Goal: Task Accomplishment & Management: Use online tool/utility

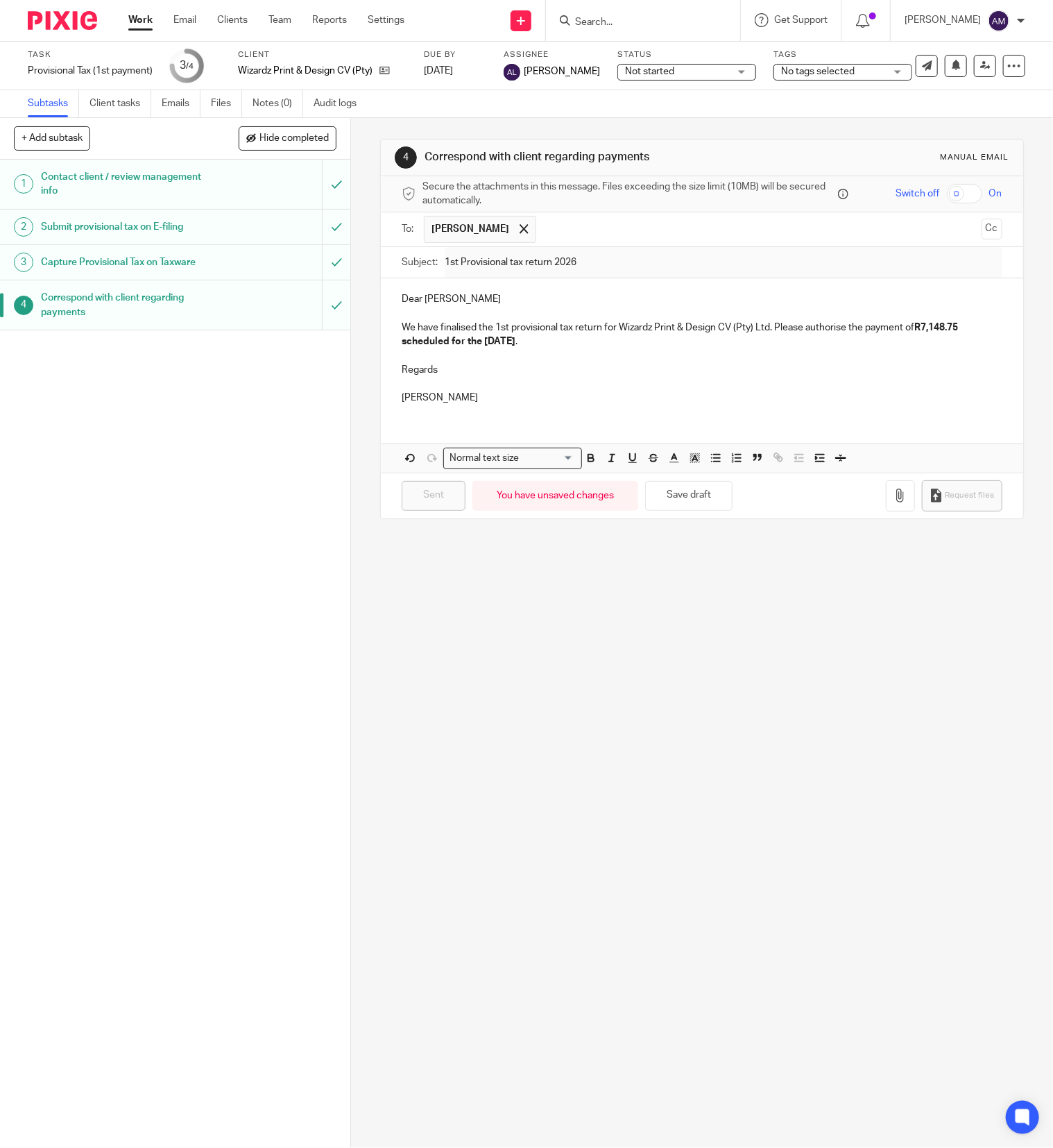
click at [140, 21] on link "Work" at bounding box center [140, 20] width 24 height 14
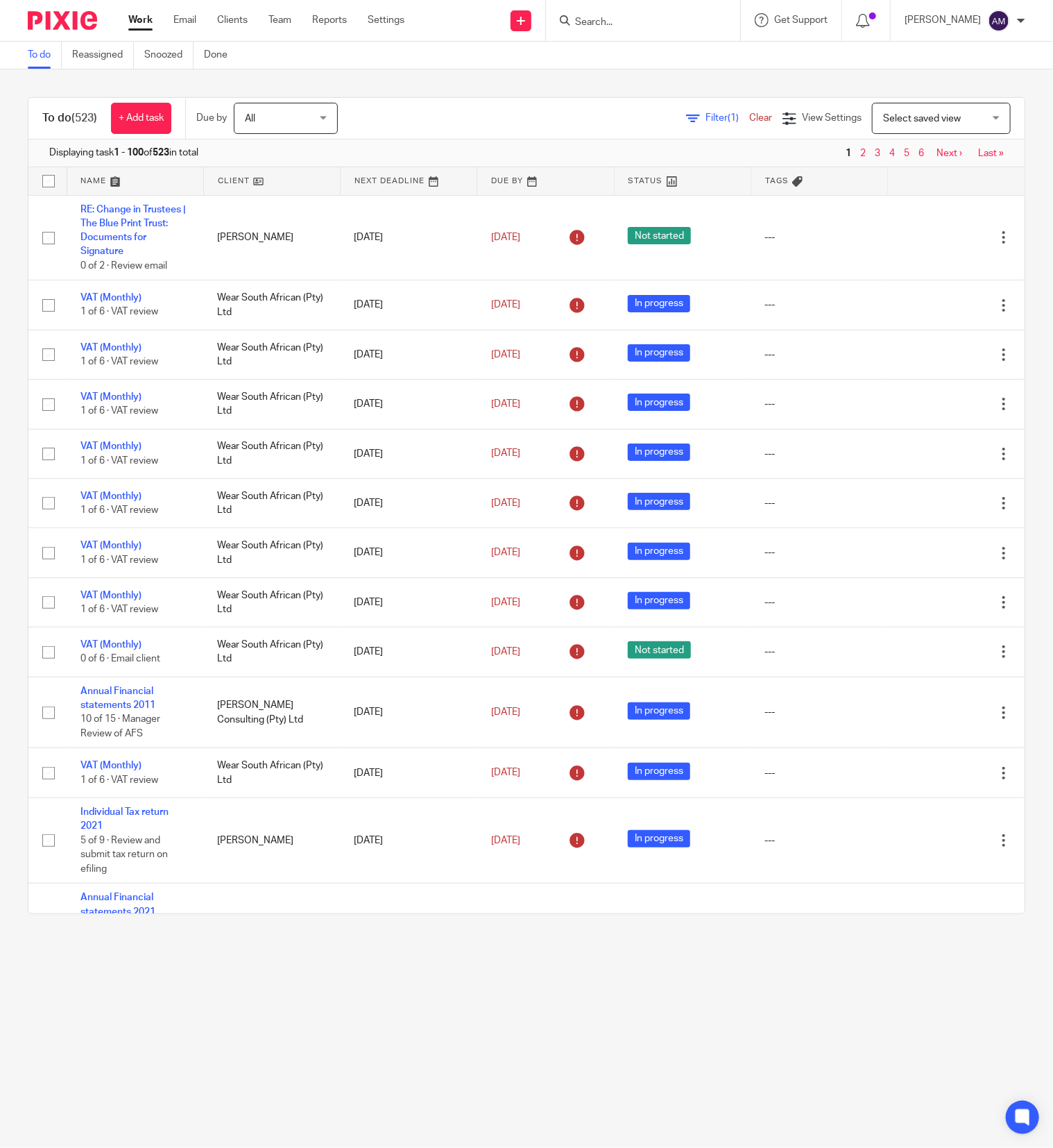
click at [686, 118] on link "Filter (1)" at bounding box center [717, 118] width 63 height 10
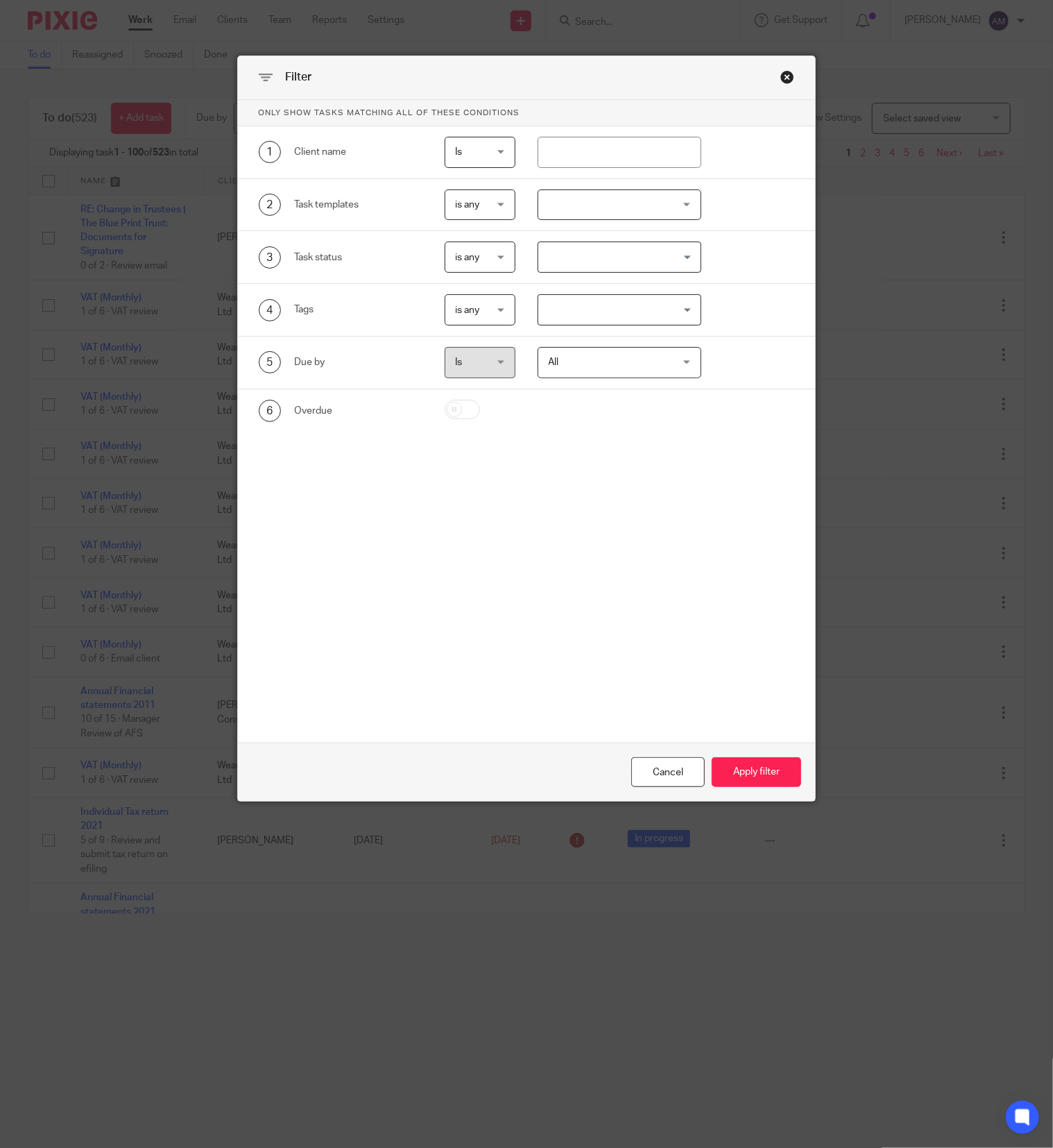
click at [623, 207] on div at bounding box center [620, 204] width 164 height 31
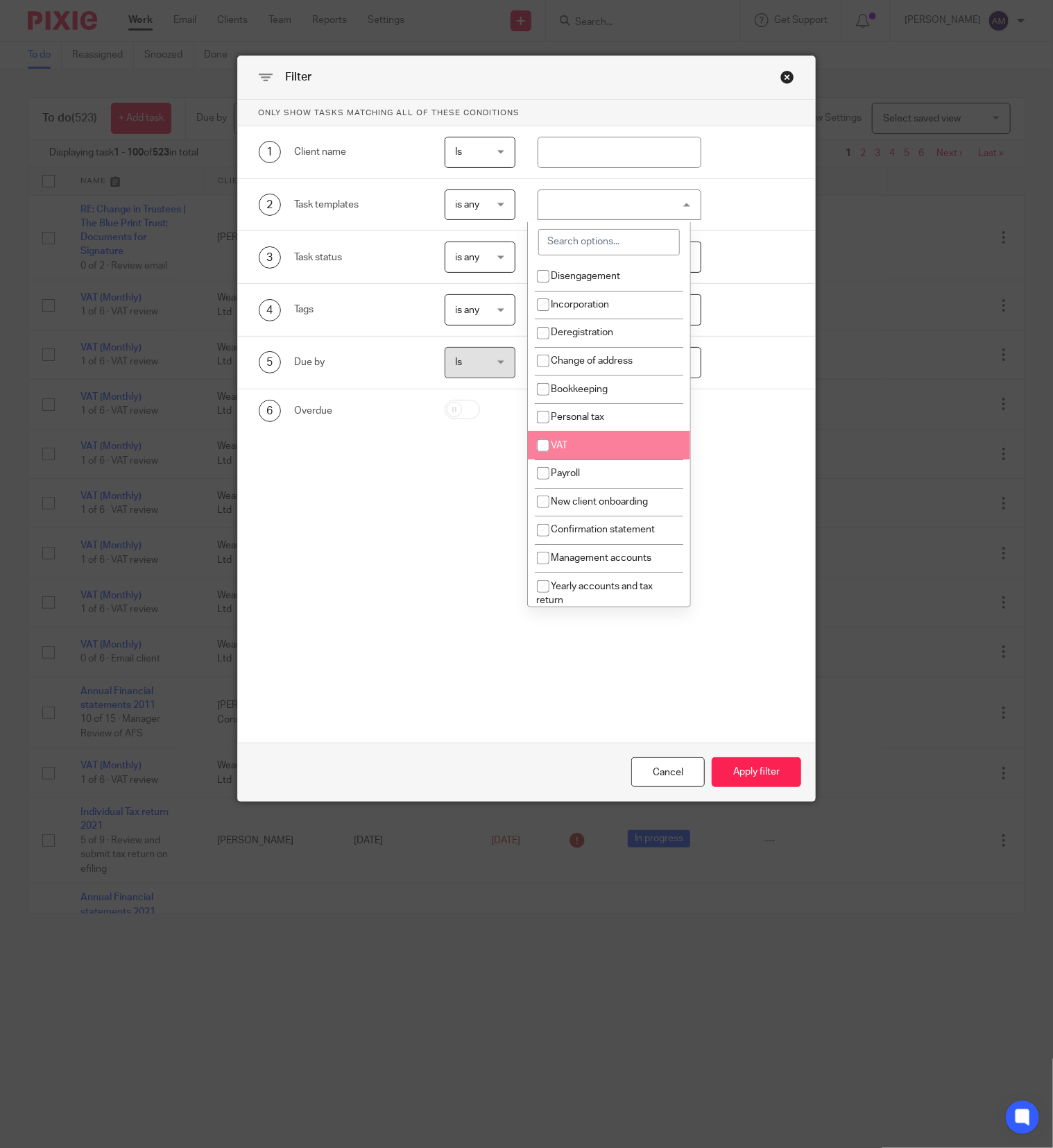
click at [564, 451] on span "VAT" at bounding box center [559, 445] width 17 height 10
checkbox input "true"
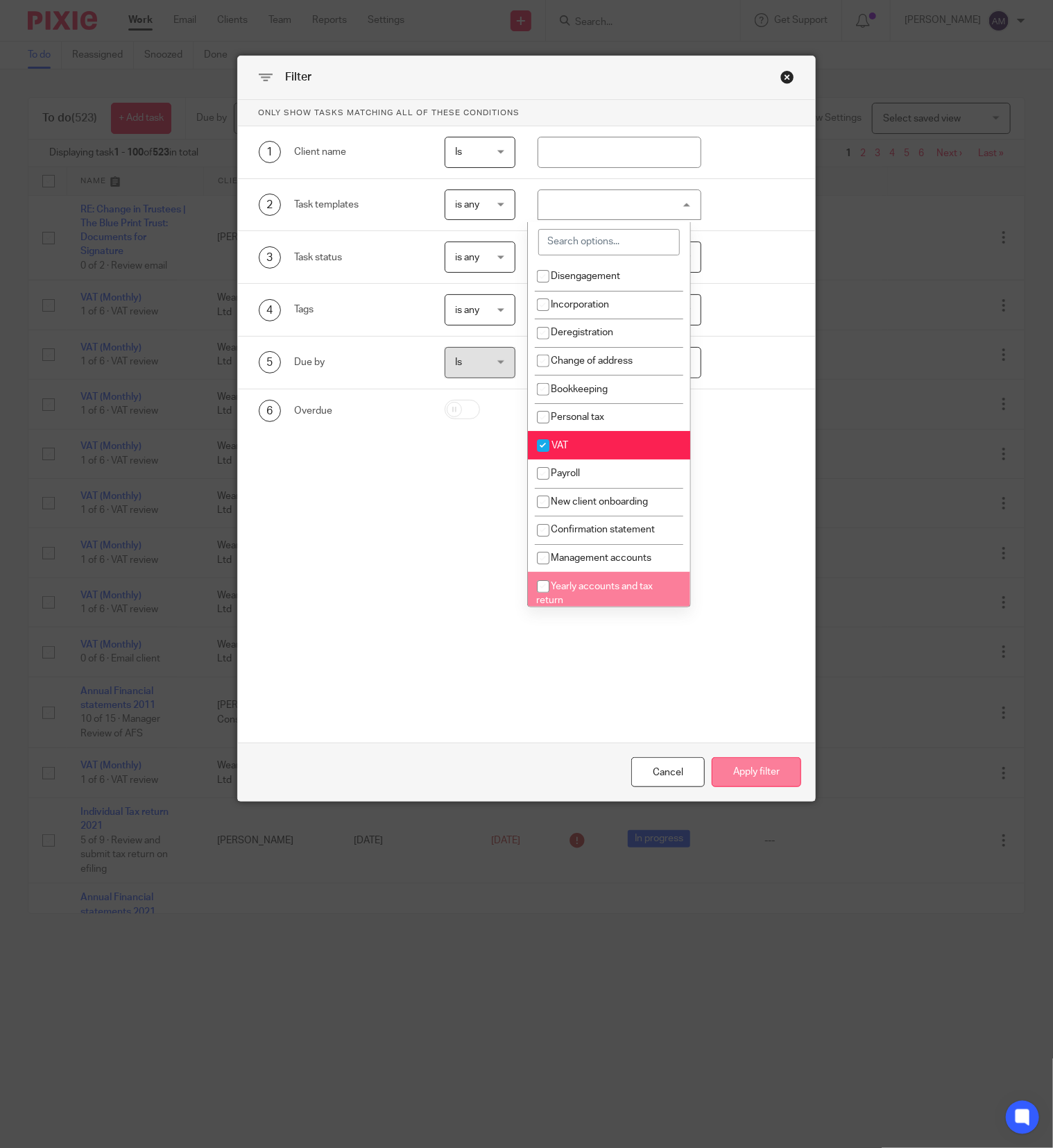
drag, startPoint x: 745, startPoint y: 776, endPoint x: 757, endPoint y: 775, distance: 12.0
click at [746, 775] on button "Apply filter" at bounding box center [756, 772] width 89 height 30
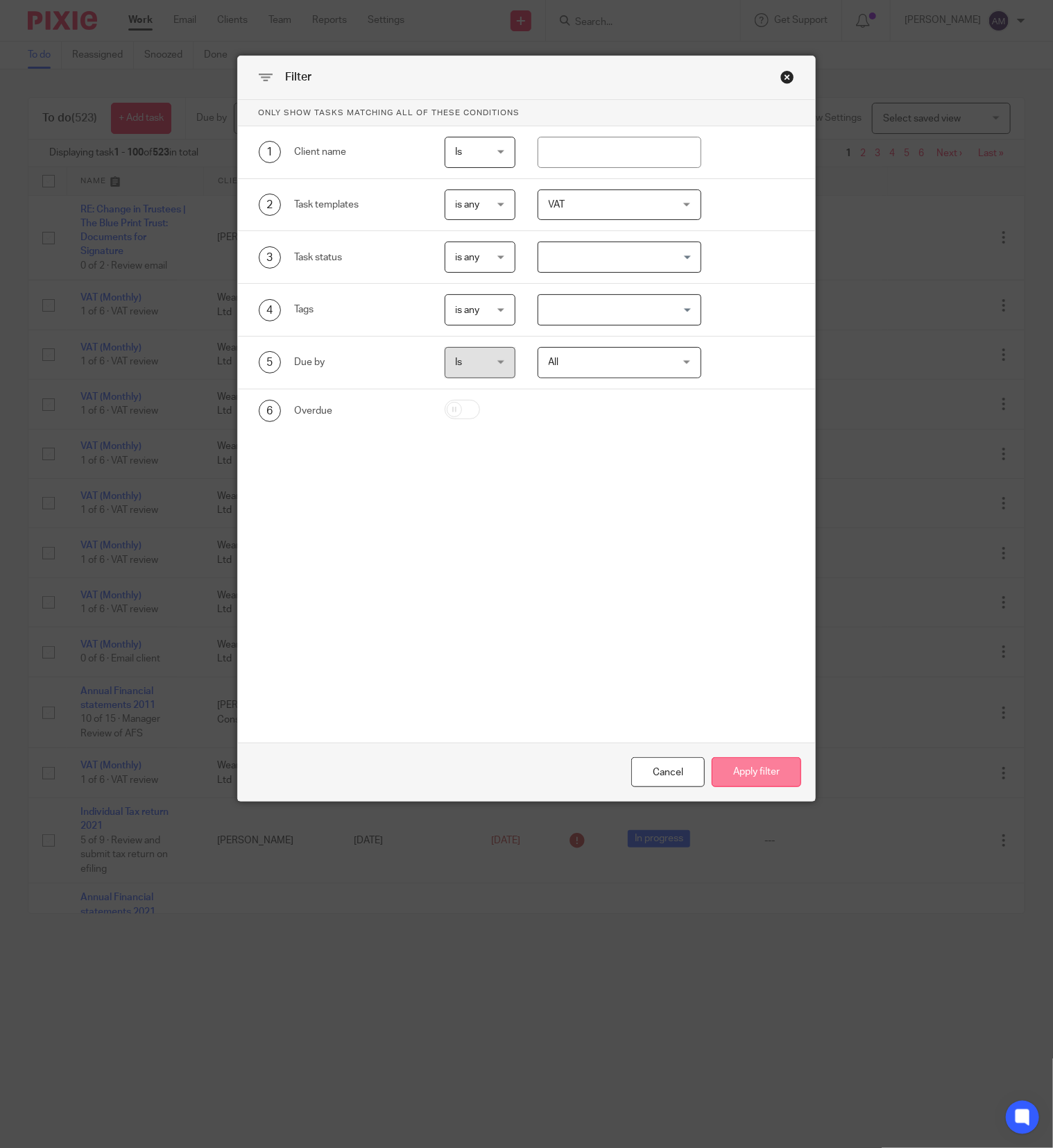
click at [739, 780] on button "Apply filter" at bounding box center [756, 772] width 89 height 30
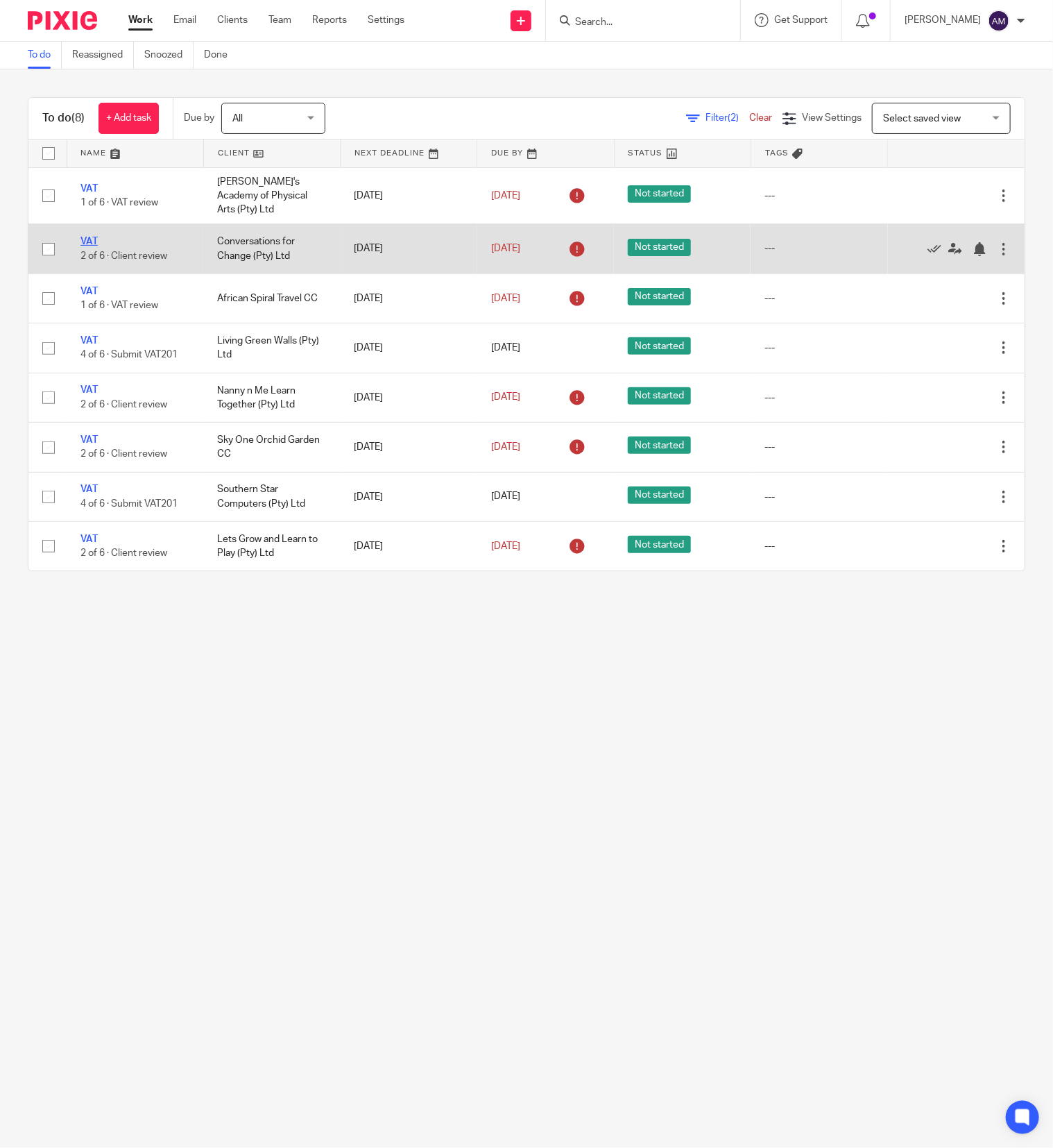
click at [93, 237] on link "VAT" at bounding box center [89, 241] width 18 height 10
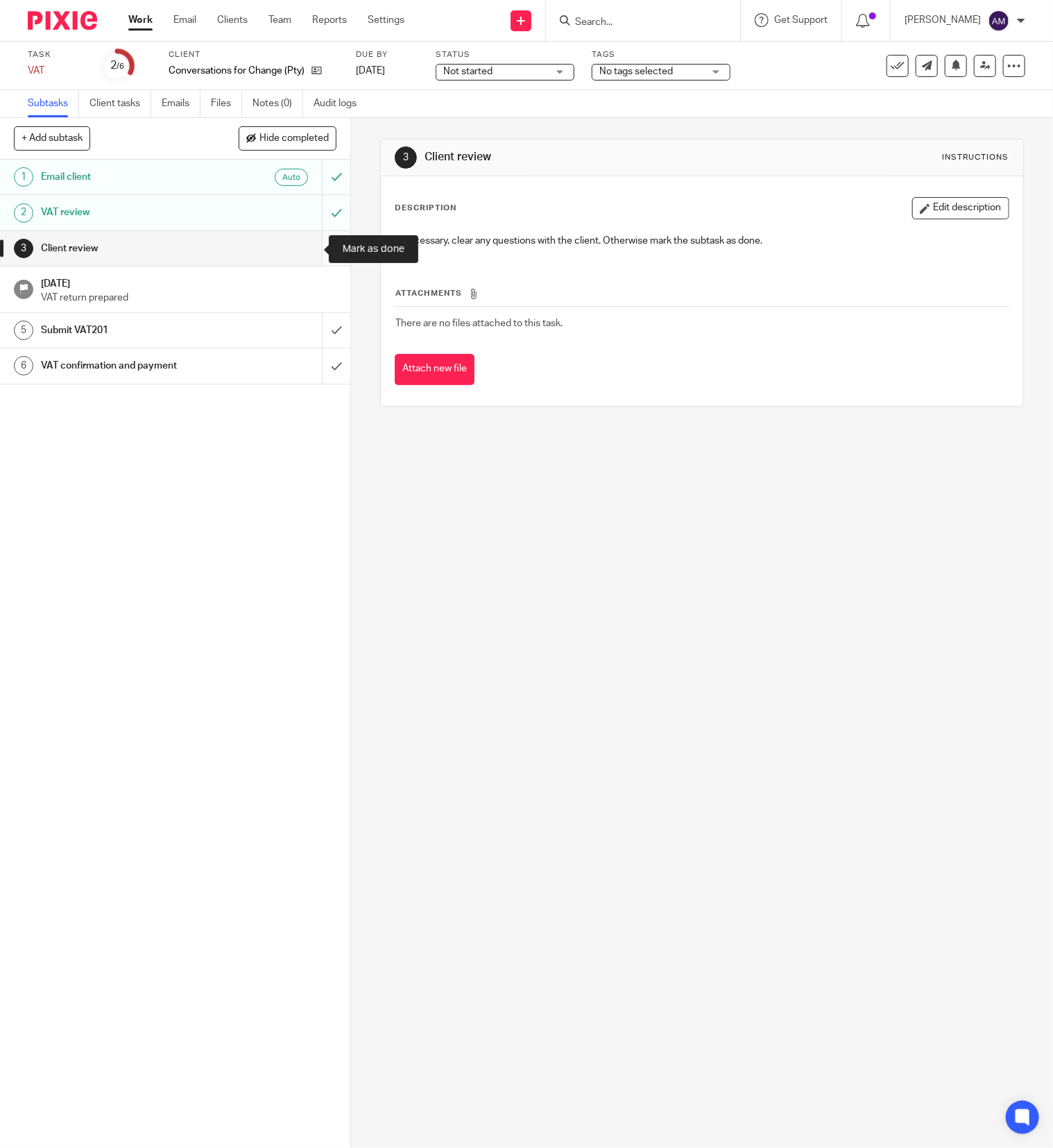
click at [308, 246] on input "submit" at bounding box center [175, 248] width 351 height 34
click at [304, 332] on input "submit" at bounding box center [175, 330] width 351 height 34
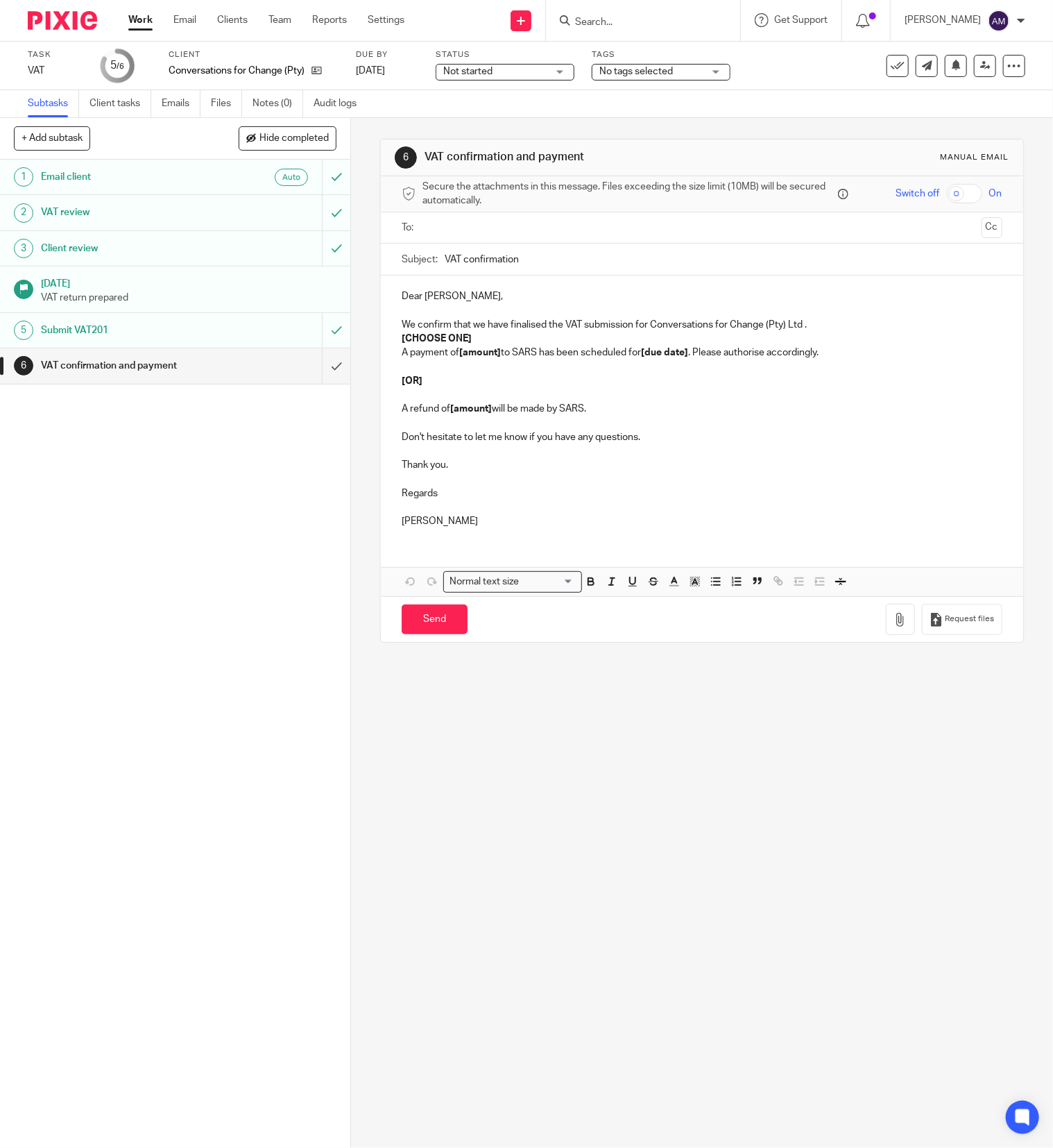
click at [517, 232] on input "text" at bounding box center [701, 228] width 549 height 16
click at [546, 265] on input "VAT confirmation" at bounding box center [724, 262] width 558 height 31
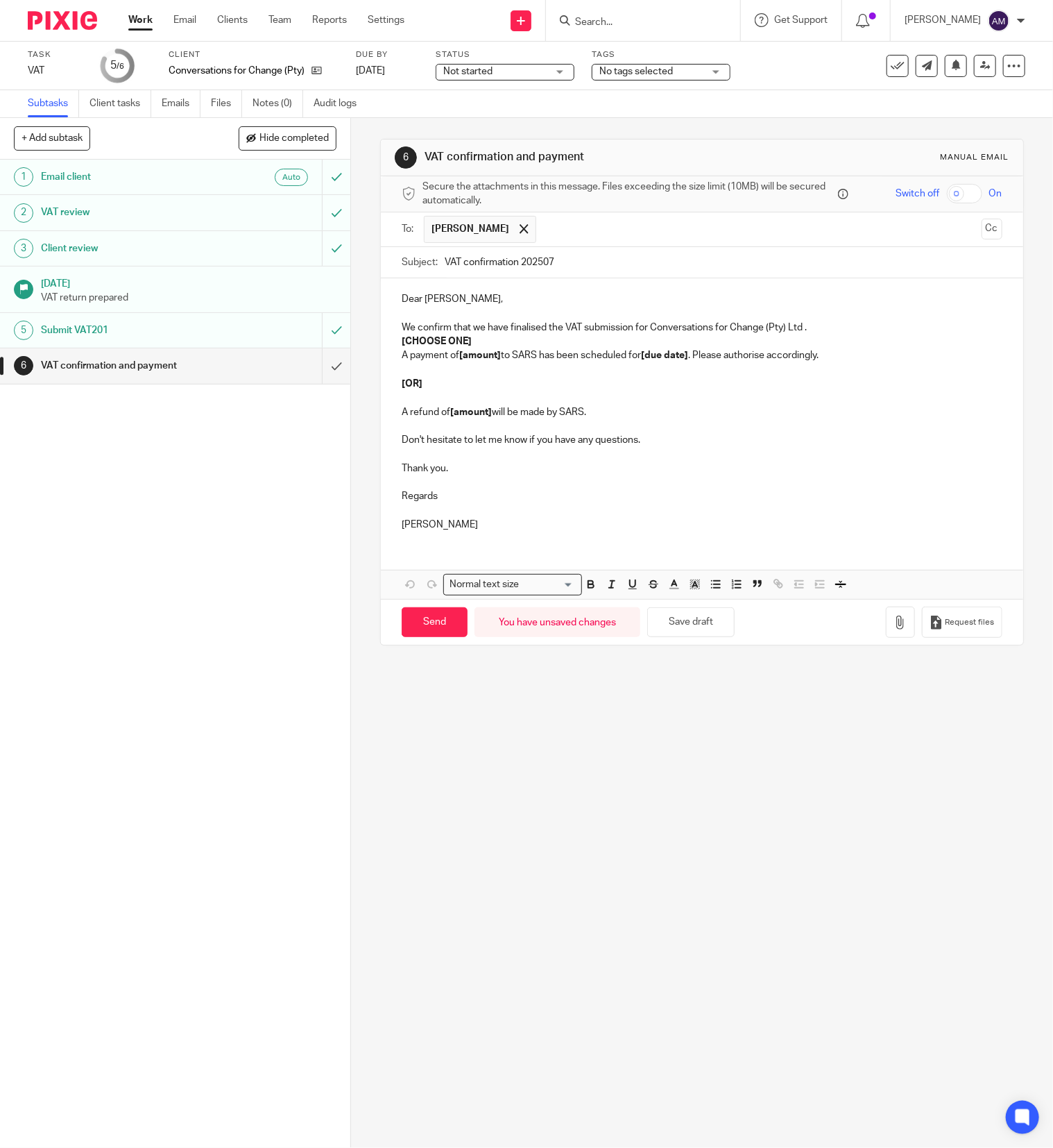
type input "VAT confirmation 202507"
drag, startPoint x: 389, startPoint y: 343, endPoint x: 474, endPoint y: 343, distance: 85.0
click at [476, 343] on div "Dear Lisa, We confirm that we have finalised the VAT submission for Conversatio…" at bounding box center [701, 410] width 642 height 263
drag, startPoint x: 454, startPoint y: 360, endPoint x: 496, endPoint y: 360, distance: 42.0
click at [496, 360] on p "A payment of [amount] to SARS has been scheduled for [due date] . Please author…" at bounding box center [702, 355] width 601 height 14
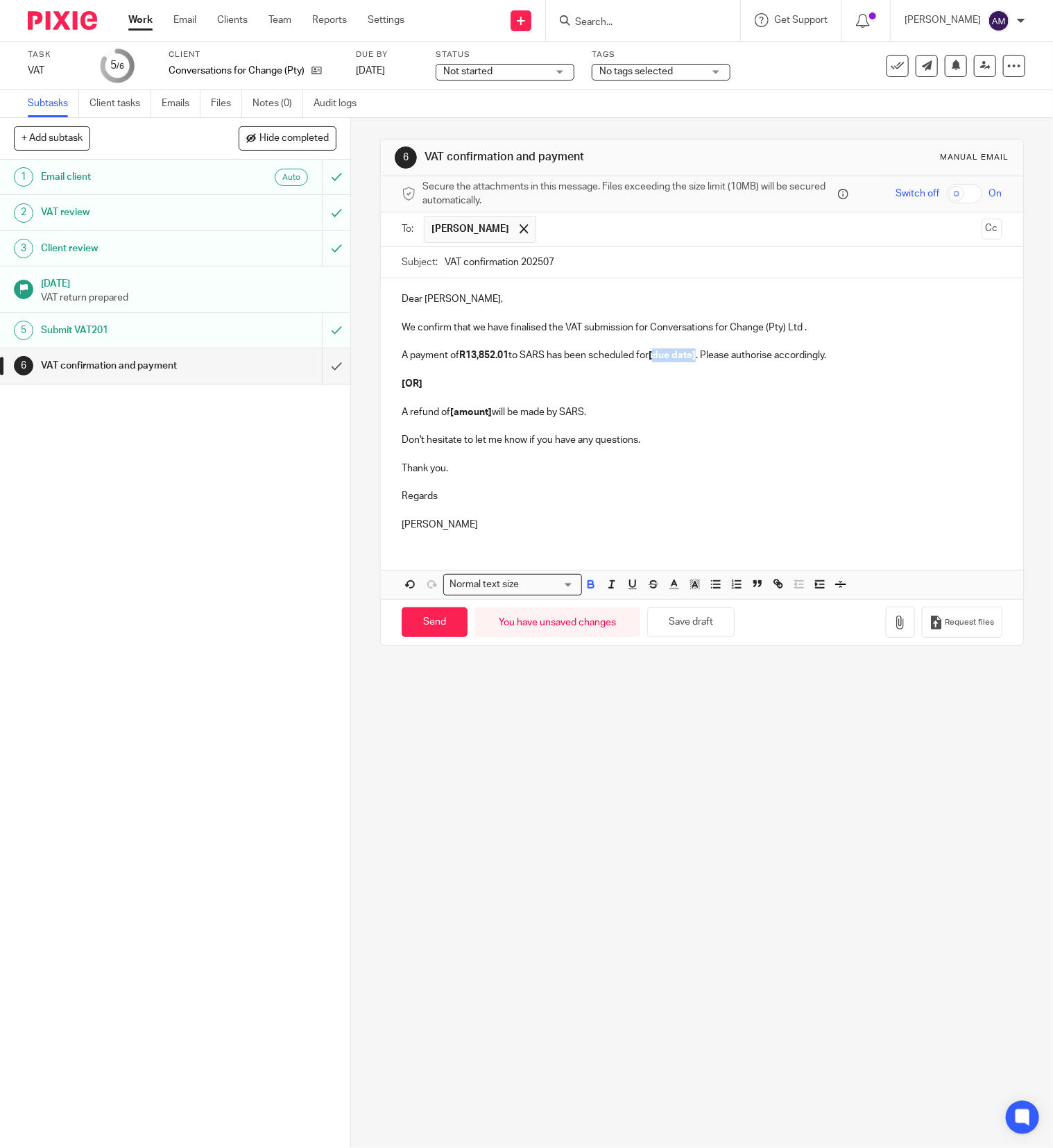
drag, startPoint x: 652, startPoint y: 358, endPoint x: 758, endPoint y: 454, distance: 143.0
click at [693, 358] on strong "[due date]" at bounding box center [671, 355] width 47 height 10
drag, startPoint x: 390, startPoint y: 370, endPoint x: 610, endPoint y: 409, distance: 223.4
click at [610, 409] on div "Dear Lisa, We confirm that we have finalised the VAT submission for Conversatio…" at bounding box center [701, 410] width 642 height 263
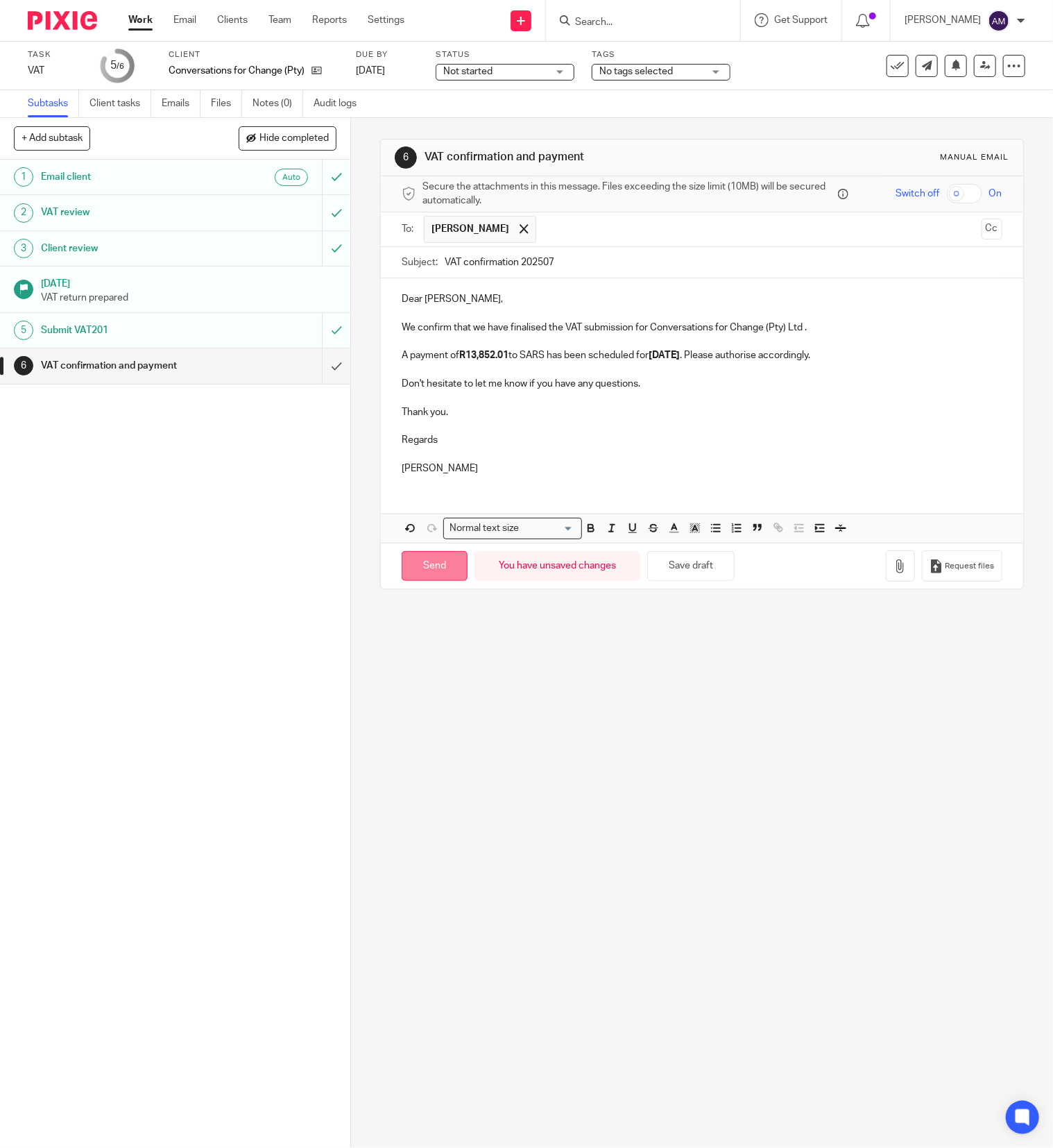
click at [436, 574] on input "Send" at bounding box center [435, 566] width 66 height 30
type input "Sent"
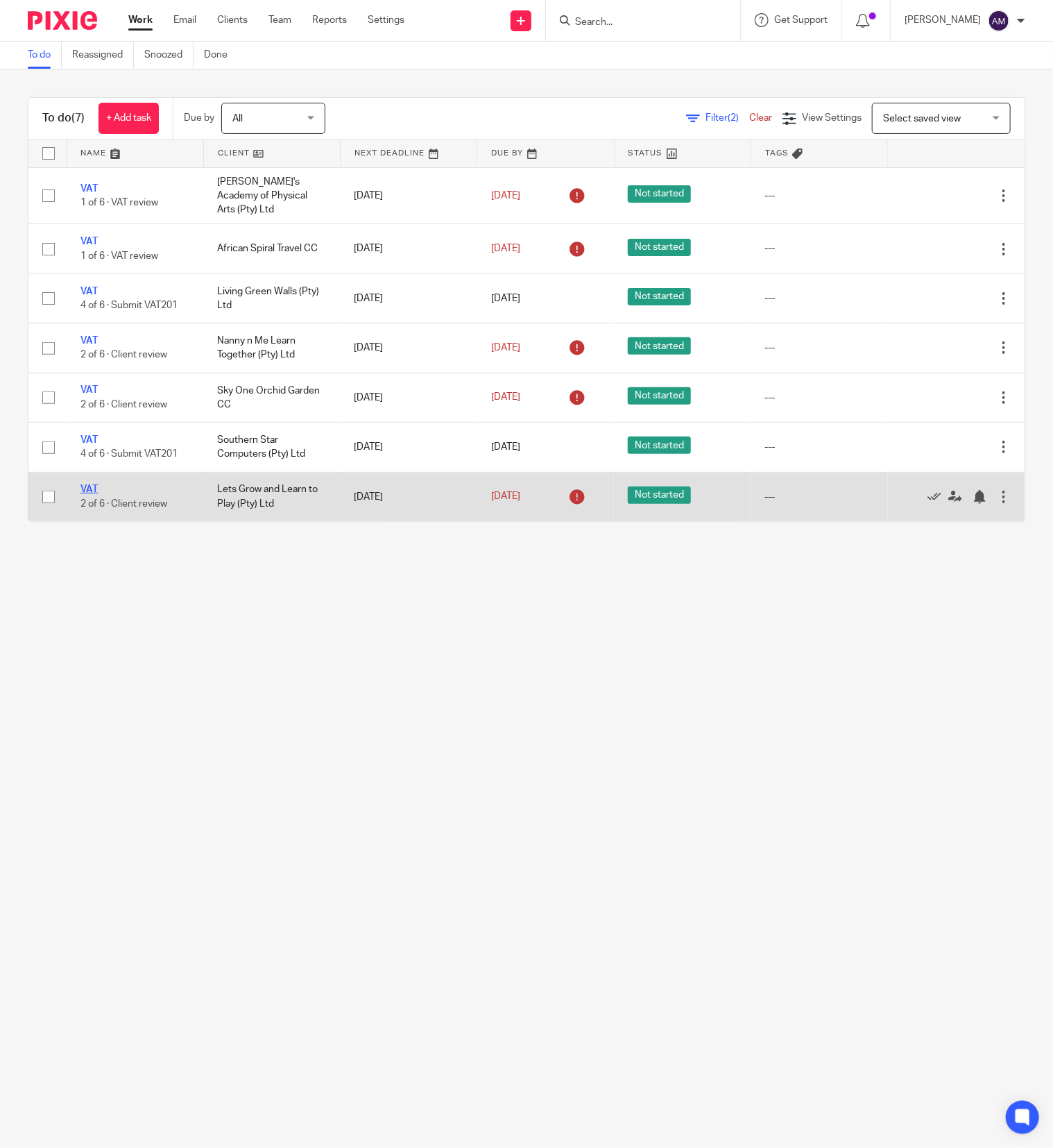
click at [91, 487] on link "VAT" at bounding box center [89, 489] width 18 height 10
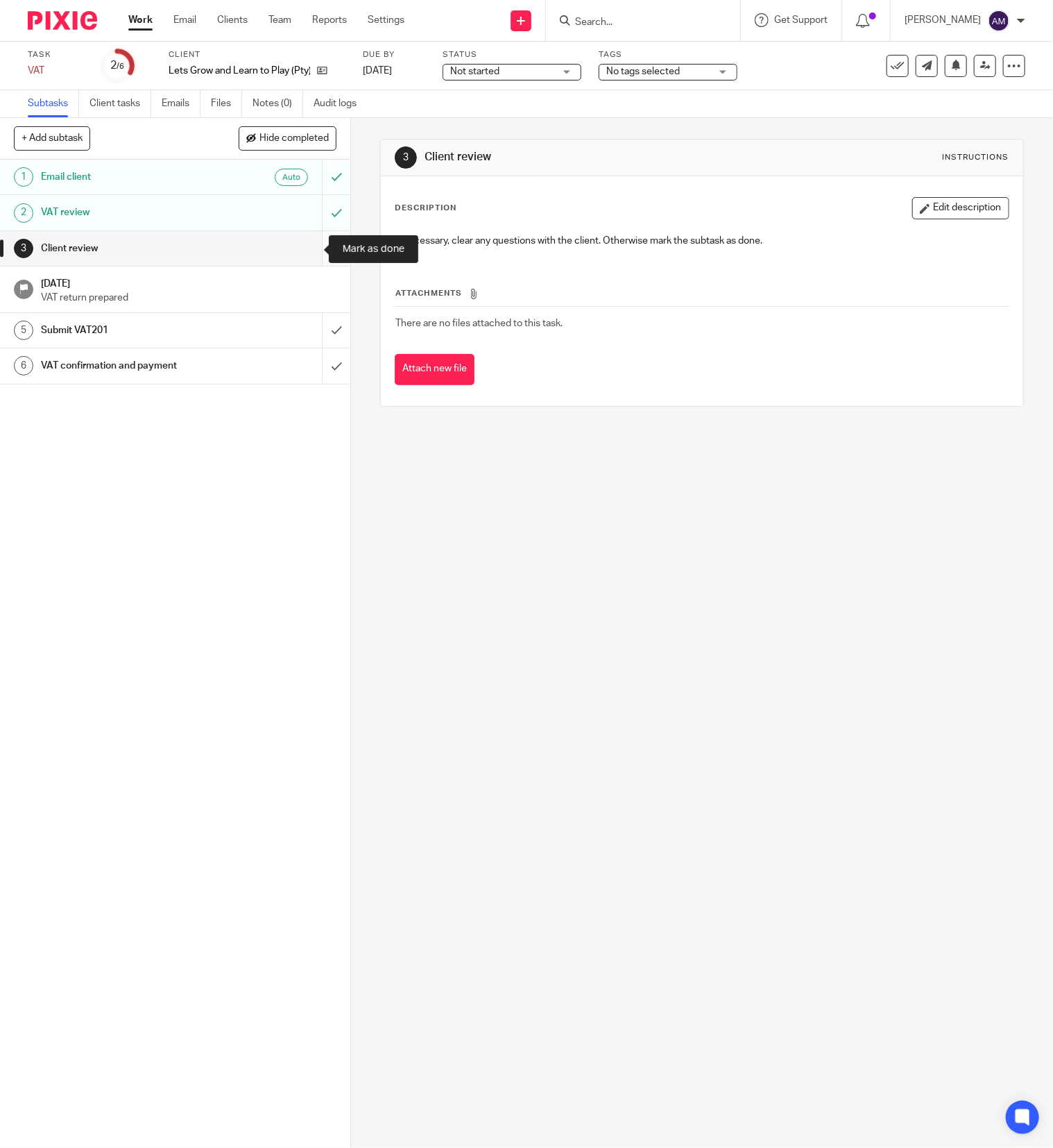
click at [307, 243] on input "submit" at bounding box center [175, 248] width 351 height 34
click at [306, 321] on input "submit" at bounding box center [175, 330] width 351 height 34
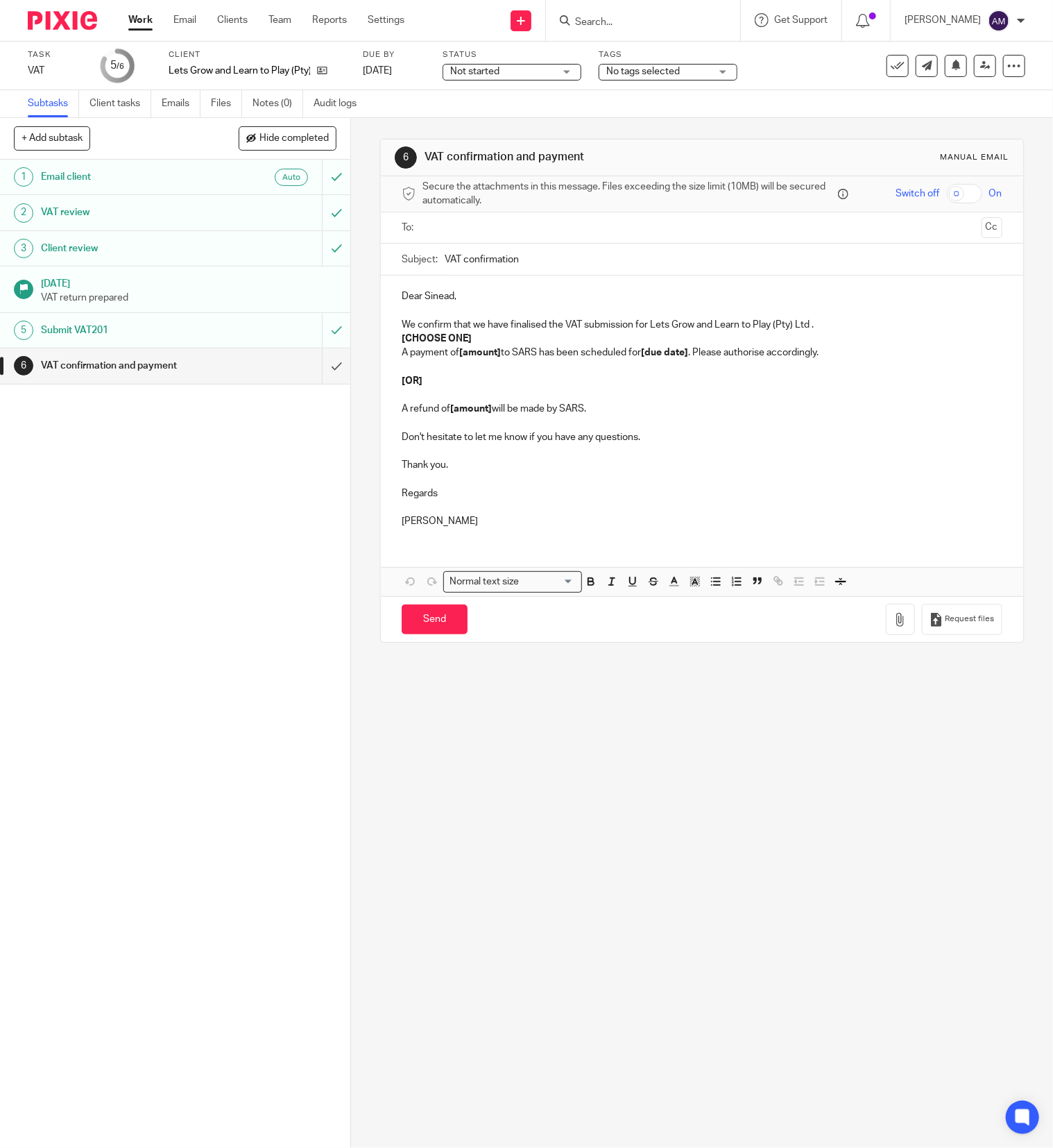
click at [522, 228] on input "text" at bounding box center [701, 228] width 549 height 16
click at [550, 266] on input "VAT confirmation" at bounding box center [724, 262] width 558 height 31
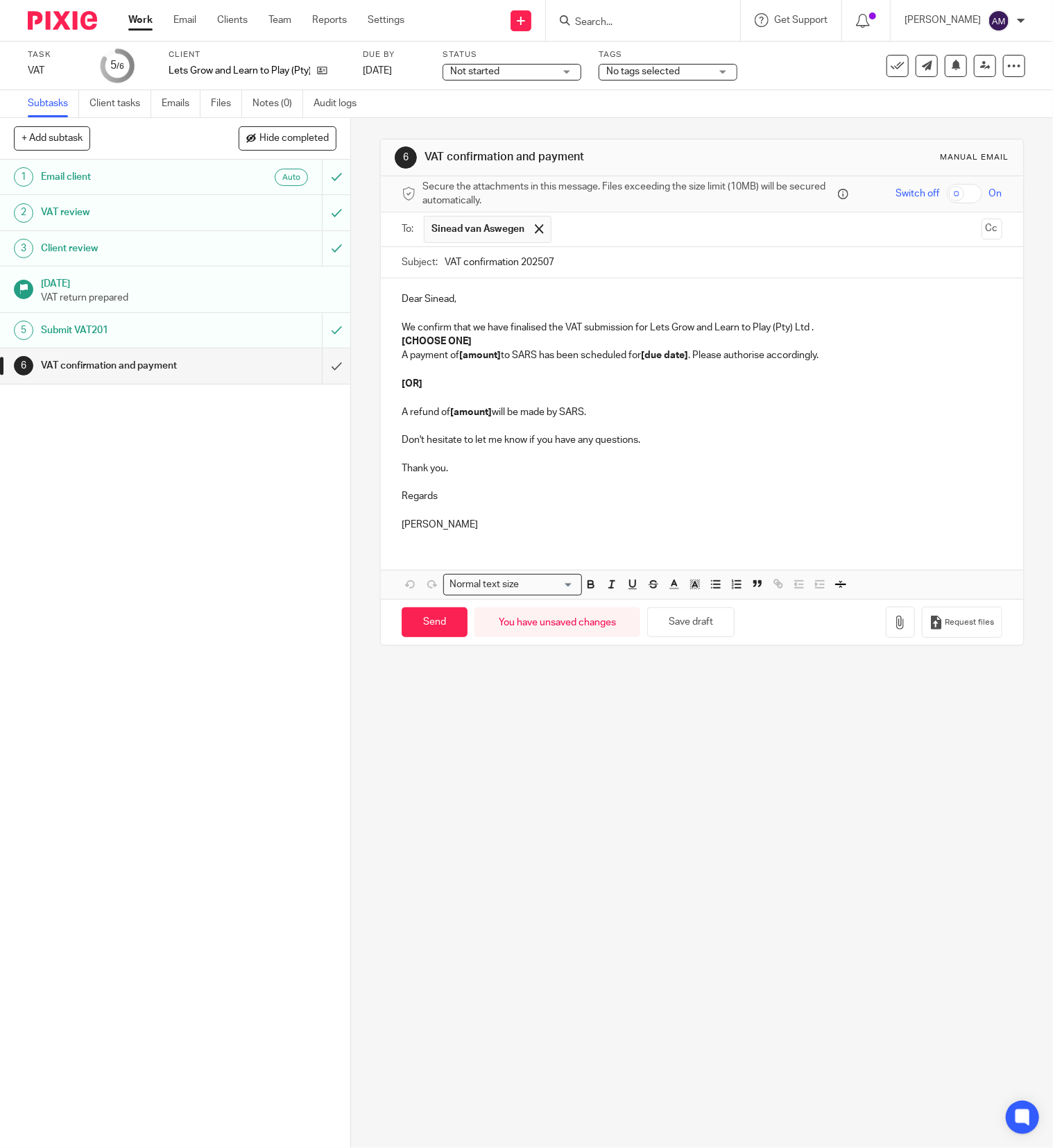
type input "VAT confirmation 202507"
drag, startPoint x: 393, startPoint y: 344, endPoint x: 483, endPoint y: 340, distance: 90.1
click at [483, 340] on p "[CHOOSE ONE]" at bounding box center [702, 342] width 601 height 14
drag, startPoint x: 452, startPoint y: 360, endPoint x: 519, endPoint y: 370, distance: 67.7
click at [495, 360] on p "A payment of [amount] to SARS has been scheduled for [due date] . Please author…" at bounding box center [702, 355] width 601 height 14
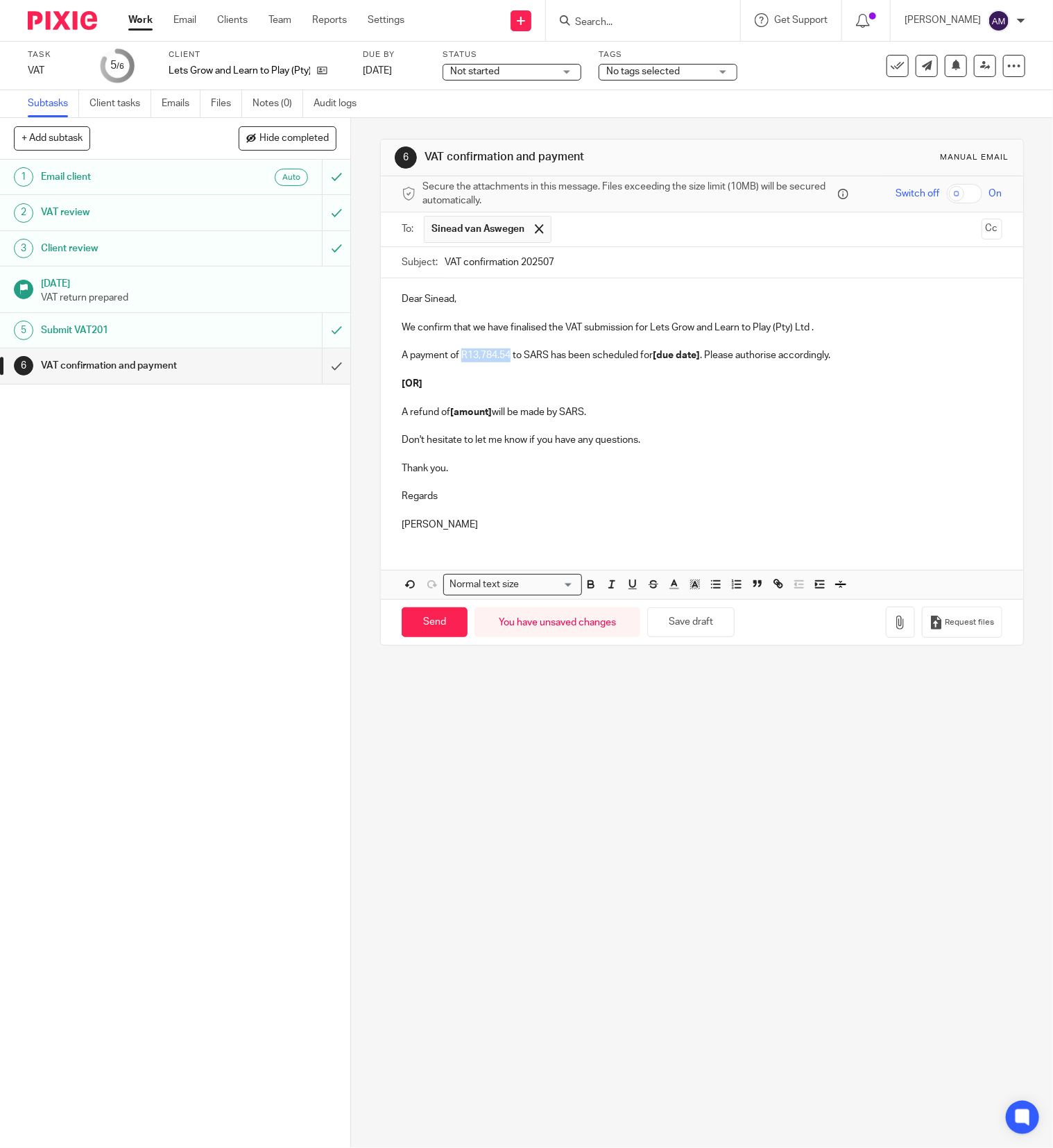
drag, startPoint x: 455, startPoint y: 356, endPoint x: 503, endPoint y: 354, distance: 48.0
click at [503, 354] on p "A payment of R13,784.54 to SARS has been scheduled for [due date] . Please auth…" at bounding box center [702, 355] width 601 height 14
drag, startPoint x: 650, startPoint y: 358, endPoint x: 694, endPoint y: 357, distance: 44.0
click at [694, 357] on strong "[due date]" at bounding box center [671, 355] width 47 height 10
drag, startPoint x: 393, startPoint y: 371, endPoint x: 635, endPoint y: 418, distance: 246.5
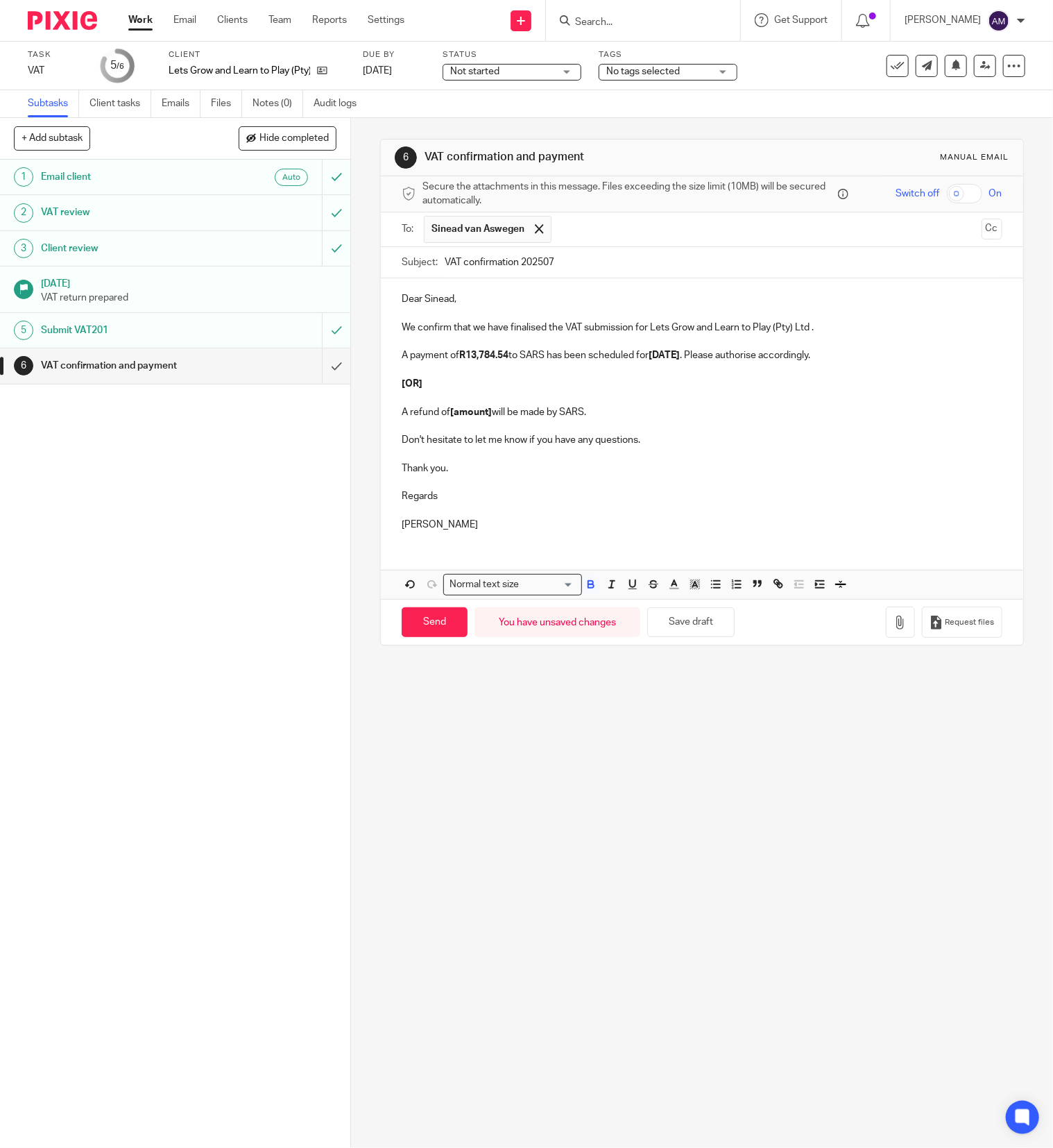
click at [635, 418] on div "Dear Sinead, We confirm that we have finalised the VAT submission for Lets Grow…" at bounding box center [701, 410] width 642 height 263
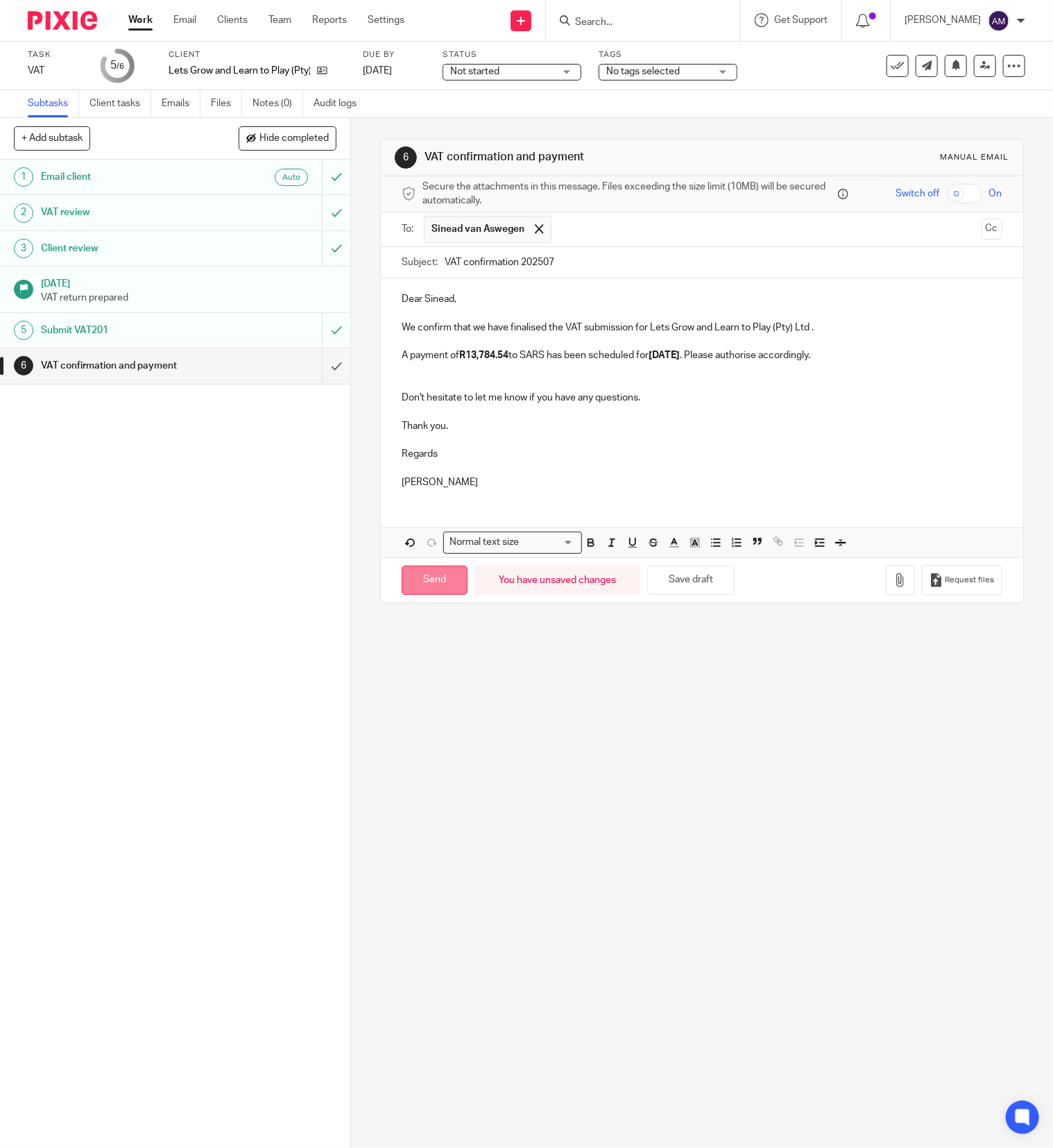
click at [428, 584] on input "Send" at bounding box center [435, 581] width 66 height 30
type input "Sent"
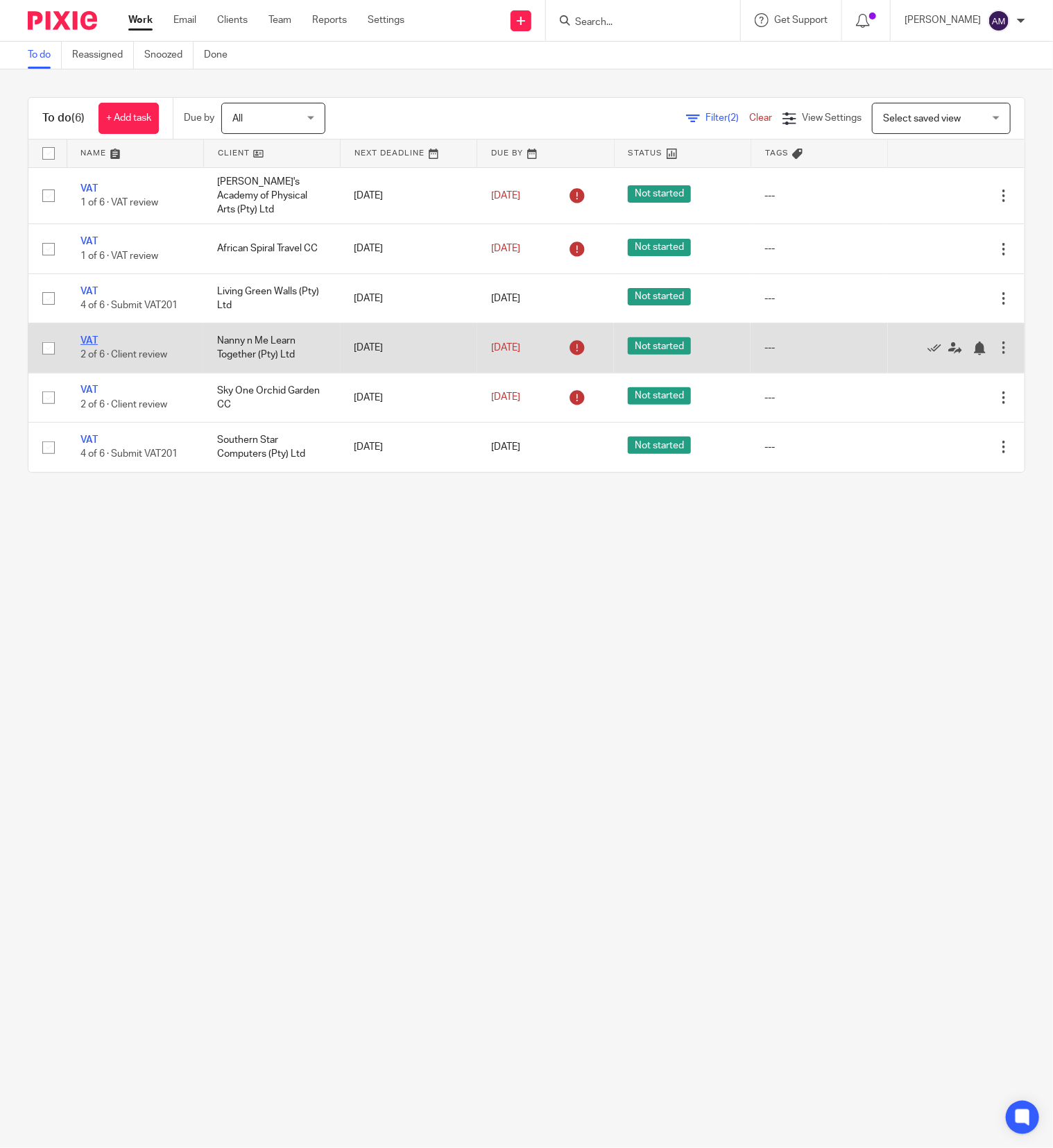
click at [89, 336] on link "VAT" at bounding box center [89, 340] width 18 height 10
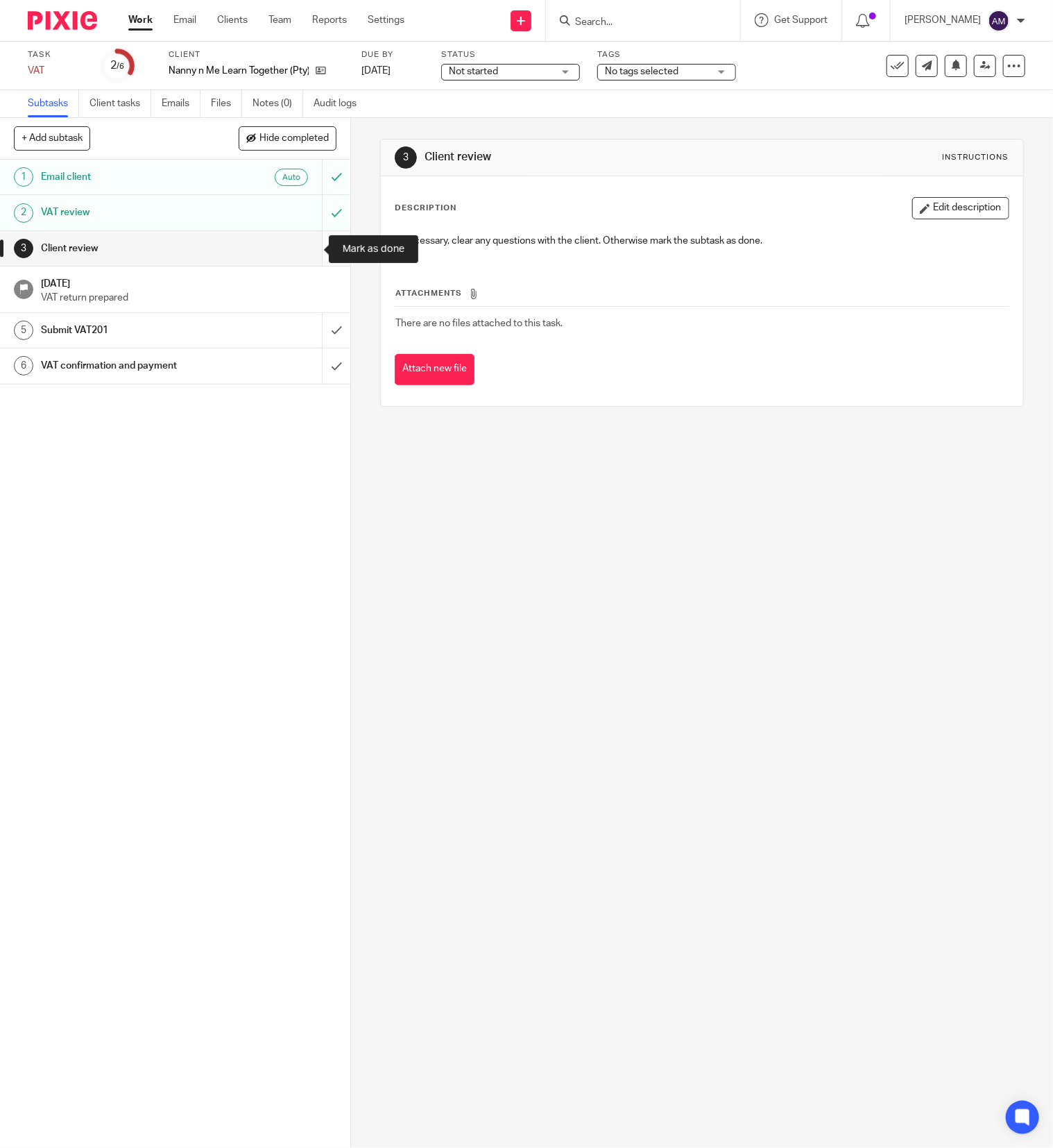
click at [308, 248] on input "submit" at bounding box center [175, 248] width 351 height 34
click at [306, 329] on input "submit" at bounding box center [175, 330] width 351 height 34
click at [307, 249] on input "submit" at bounding box center [175, 248] width 351 height 34
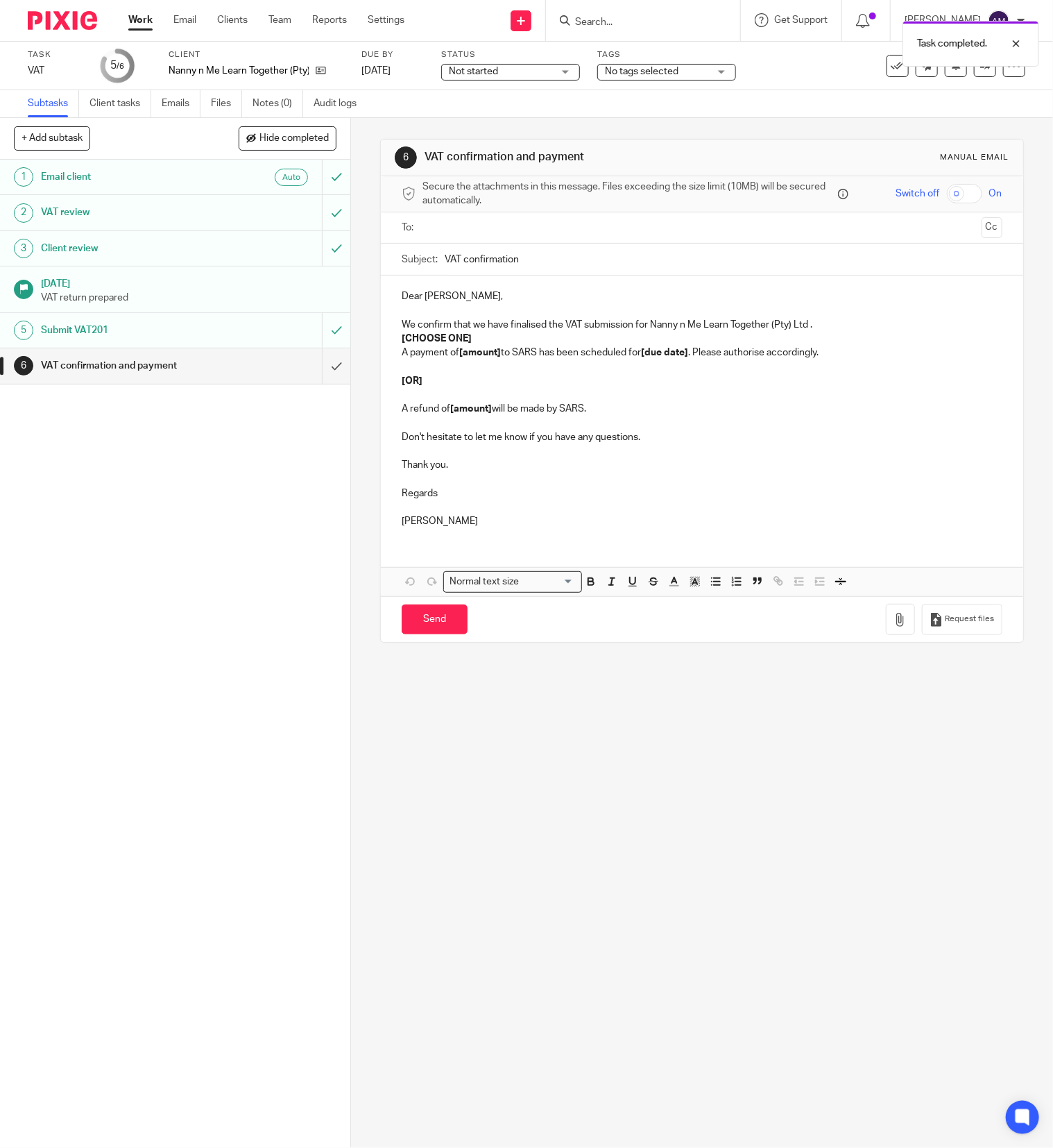
click at [510, 228] on input "text" at bounding box center [701, 228] width 549 height 16
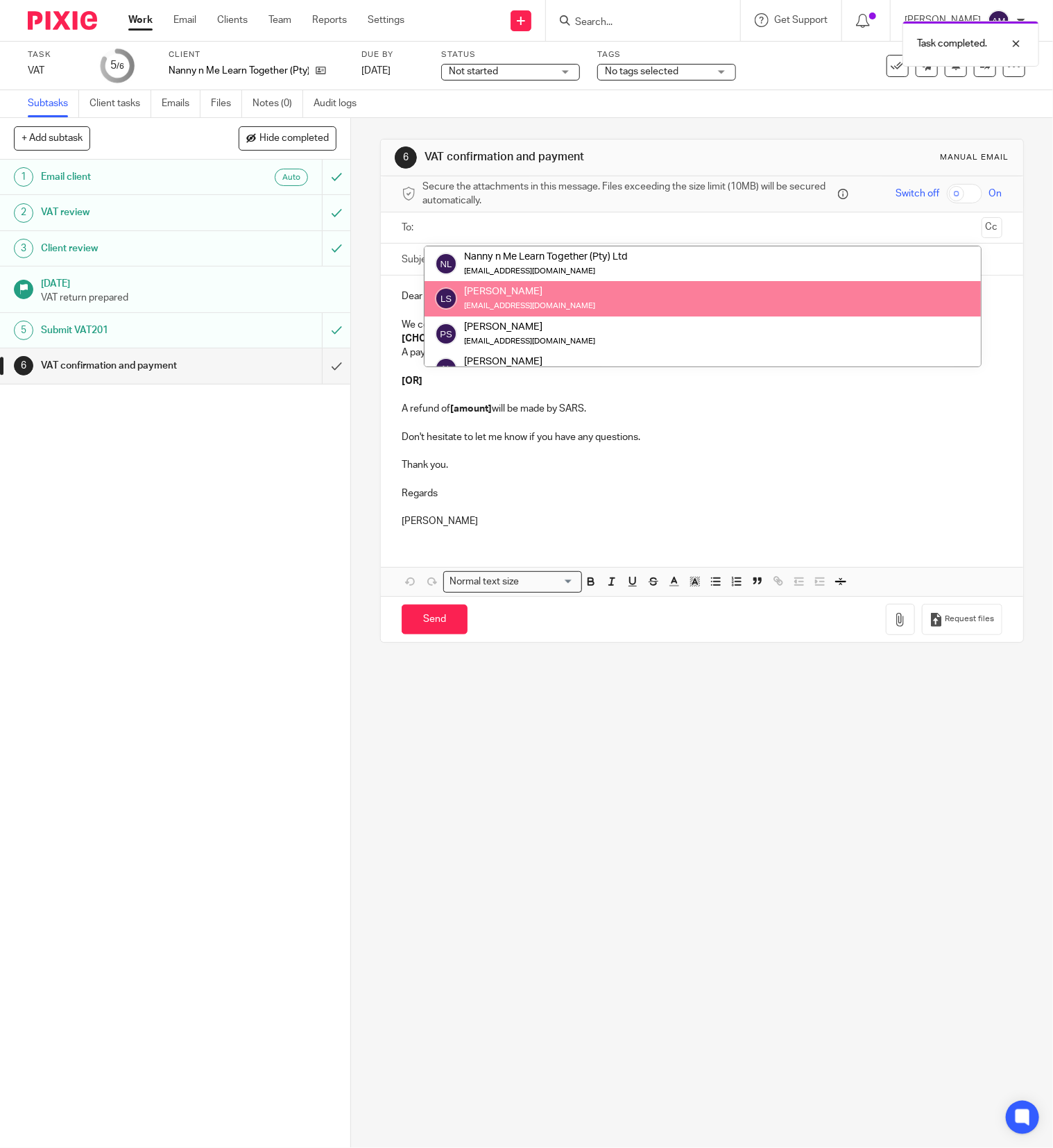
drag, startPoint x: 522, startPoint y: 293, endPoint x: 519, endPoint y: 285, distance: 8.5
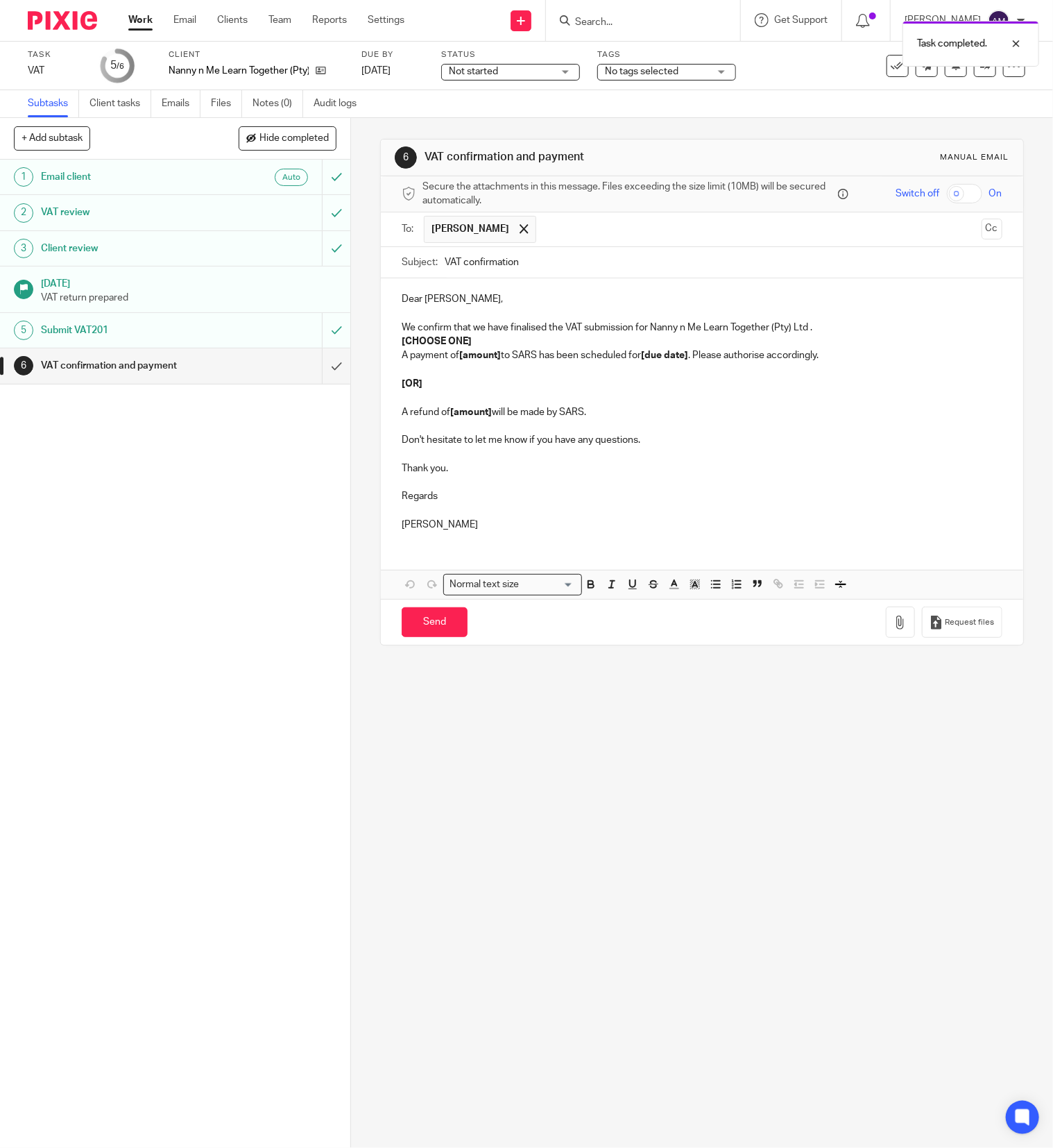
click at [557, 227] on input "text" at bounding box center [759, 229] width 432 height 27
click at [600, 260] on input "VAT confirmation" at bounding box center [724, 262] width 558 height 31
type input "VAT confirmation 202507"
drag, startPoint x: 394, startPoint y: 344, endPoint x: 481, endPoint y: 344, distance: 87.0
click at [481, 344] on p "[CHOOSE ONE]" at bounding box center [702, 342] width 601 height 14
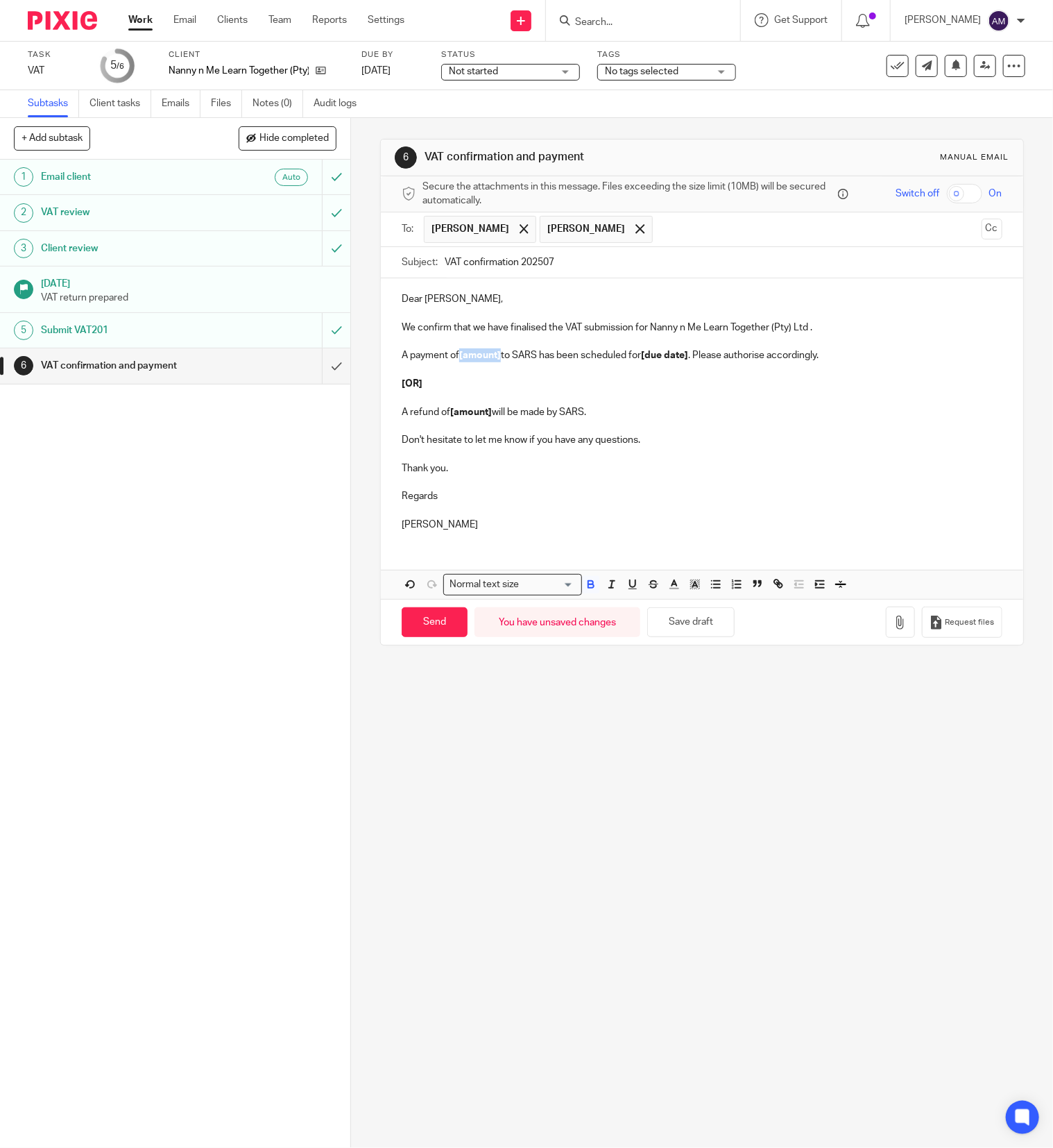
drag, startPoint x: 455, startPoint y: 358, endPoint x: 495, endPoint y: 360, distance: 40.0
click at [495, 360] on p "A payment of [amount] to SARS has been scheduled for [due date] . Please author…" at bounding box center [702, 355] width 601 height 14
drag, startPoint x: 649, startPoint y: 357, endPoint x: 694, endPoint y: 357, distance: 45.0
click at [694, 357] on strong "[due date]" at bounding box center [671, 355] width 47 height 10
drag, startPoint x: 391, startPoint y: 370, endPoint x: 587, endPoint y: 410, distance: 200.0
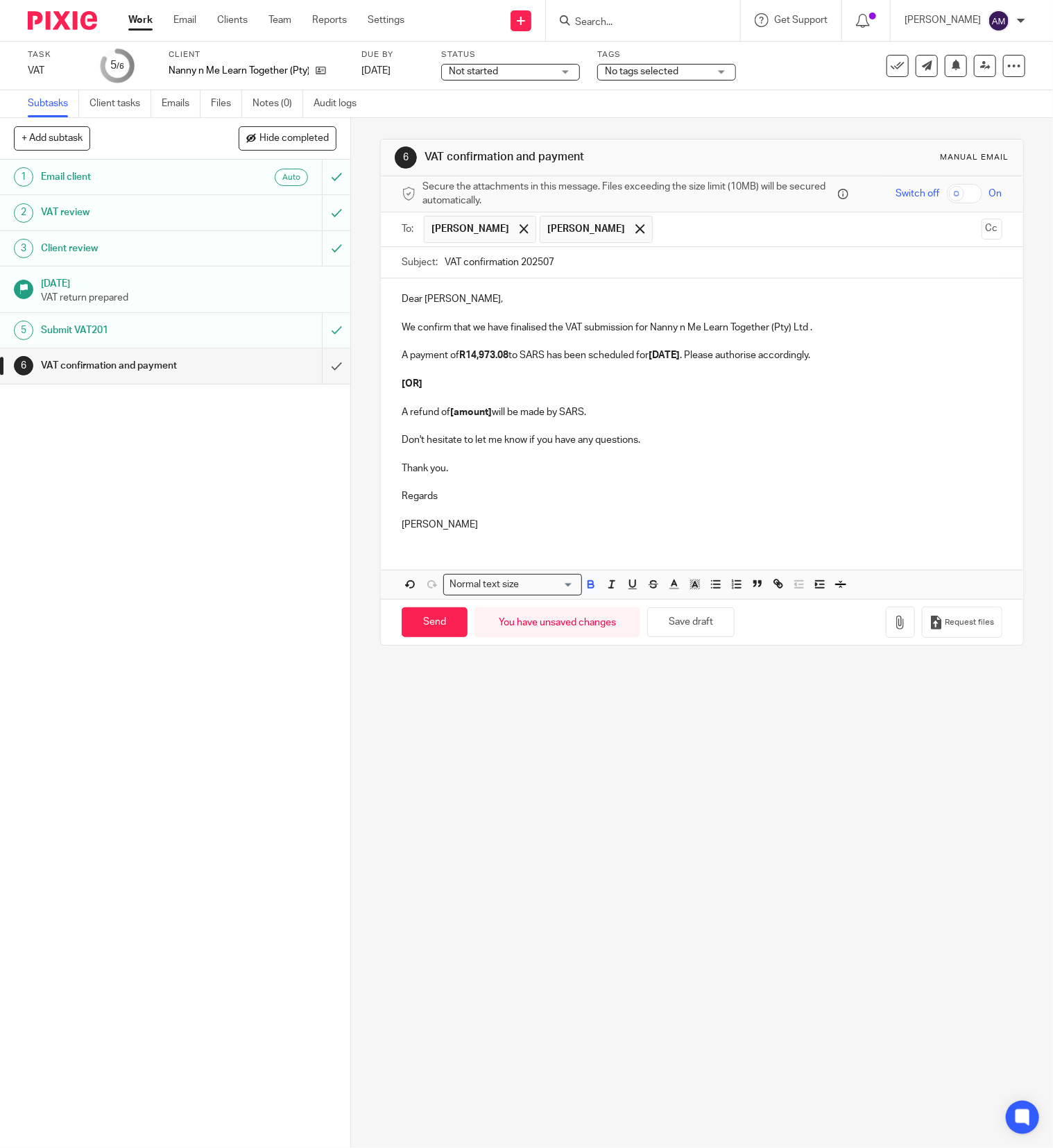
click at [587, 410] on div "Dear Lara, We confirm that we have finalised the VAT submission for Nanny n Me …" at bounding box center [701, 410] width 642 height 263
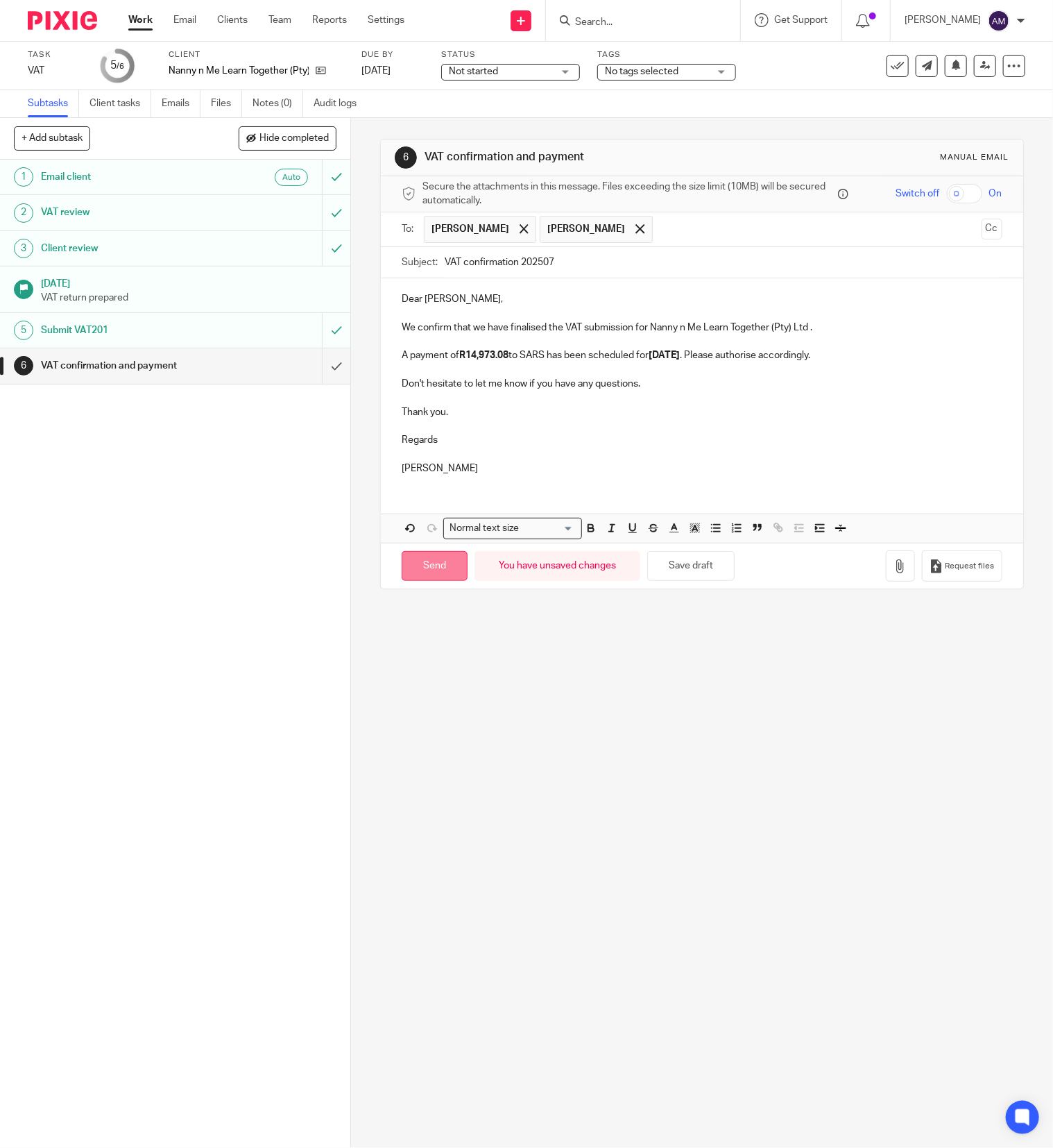
click at [432, 574] on input "Send" at bounding box center [435, 566] width 66 height 30
type input "Sent"
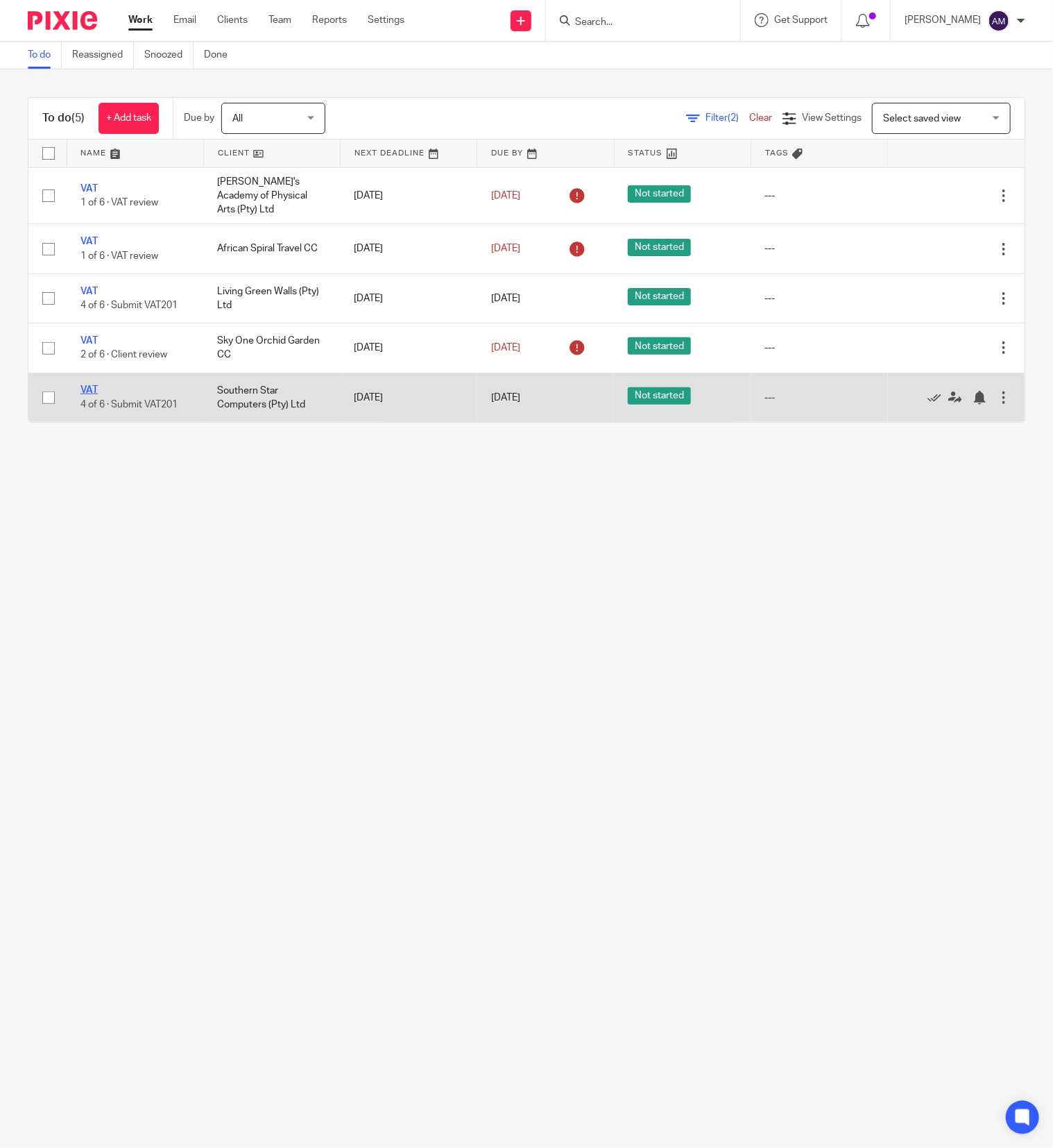
click at [83, 385] on link "VAT" at bounding box center [89, 390] width 18 height 10
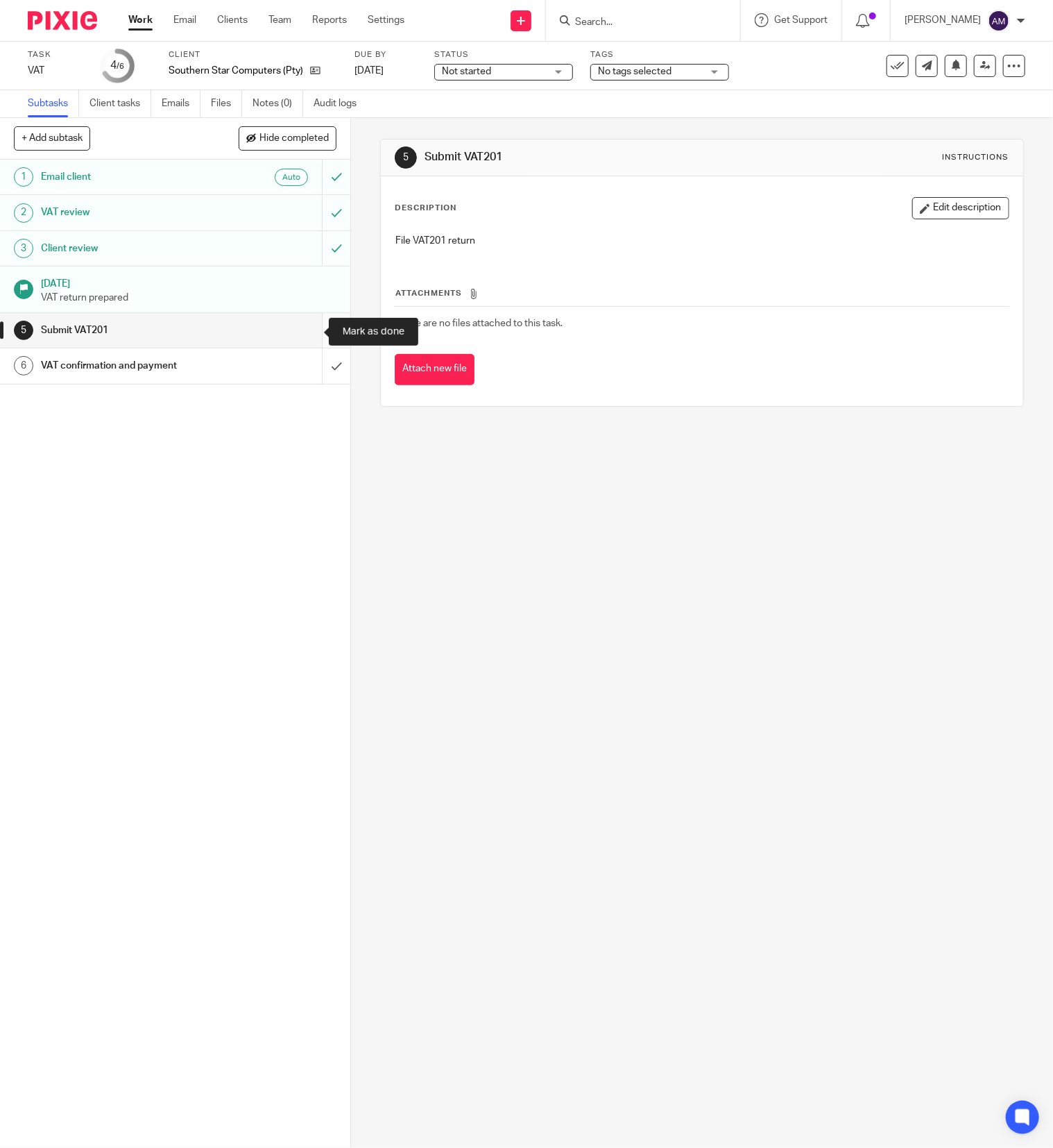
click at [306, 331] on input "submit" at bounding box center [175, 330] width 351 height 34
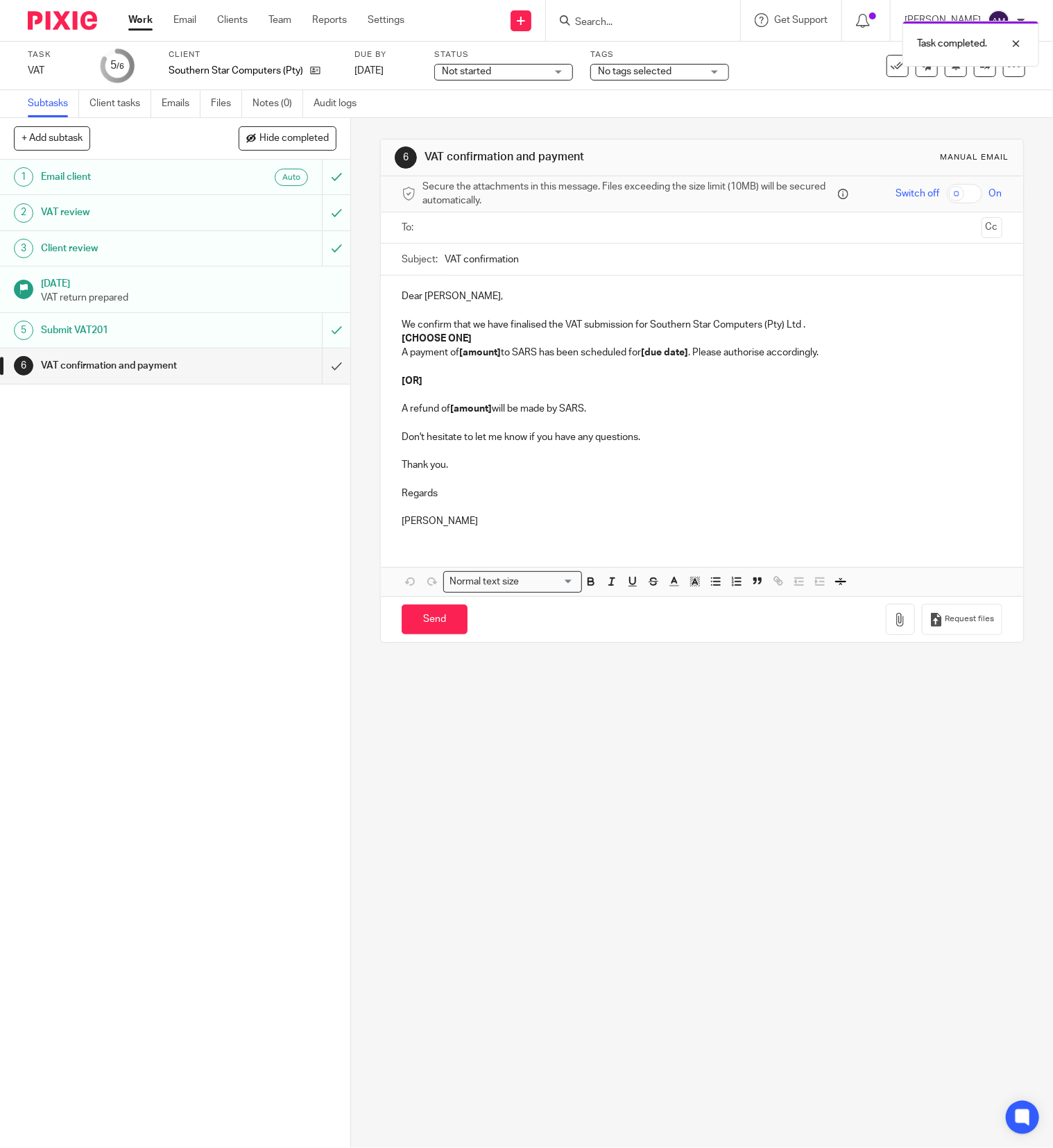
click at [602, 231] on input "text" at bounding box center [701, 228] width 549 height 16
click at [596, 258] on input "VAT confirmation" at bounding box center [724, 262] width 558 height 31
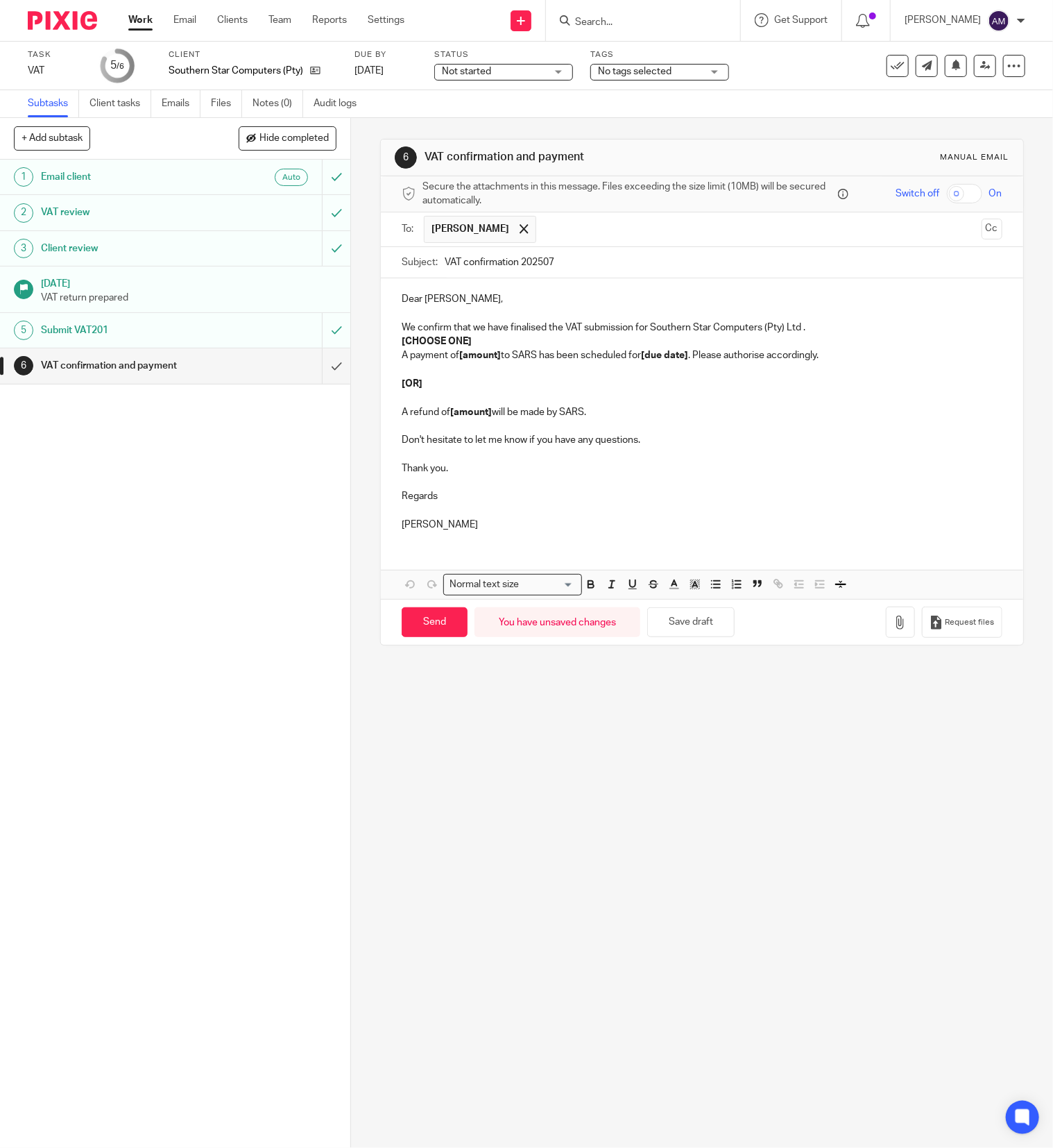
type input "VAT confirmation 202507"
drag, startPoint x: 390, startPoint y: 344, endPoint x: 465, endPoint y: 341, distance: 75.1
click at [469, 341] on div "Dear Heinrich, We confirm that we have finalised the VAT submission for Souther…" at bounding box center [701, 410] width 642 height 263
drag, startPoint x: 455, startPoint y: 360, endPoint x: 495, endPoint y: 360, distance: 40.0
click at [495, 360] on p "A payment of [amount] to SARS has been scheduled for [due date] . Please author…" at bounding box center [702, 355] width 601 height 14
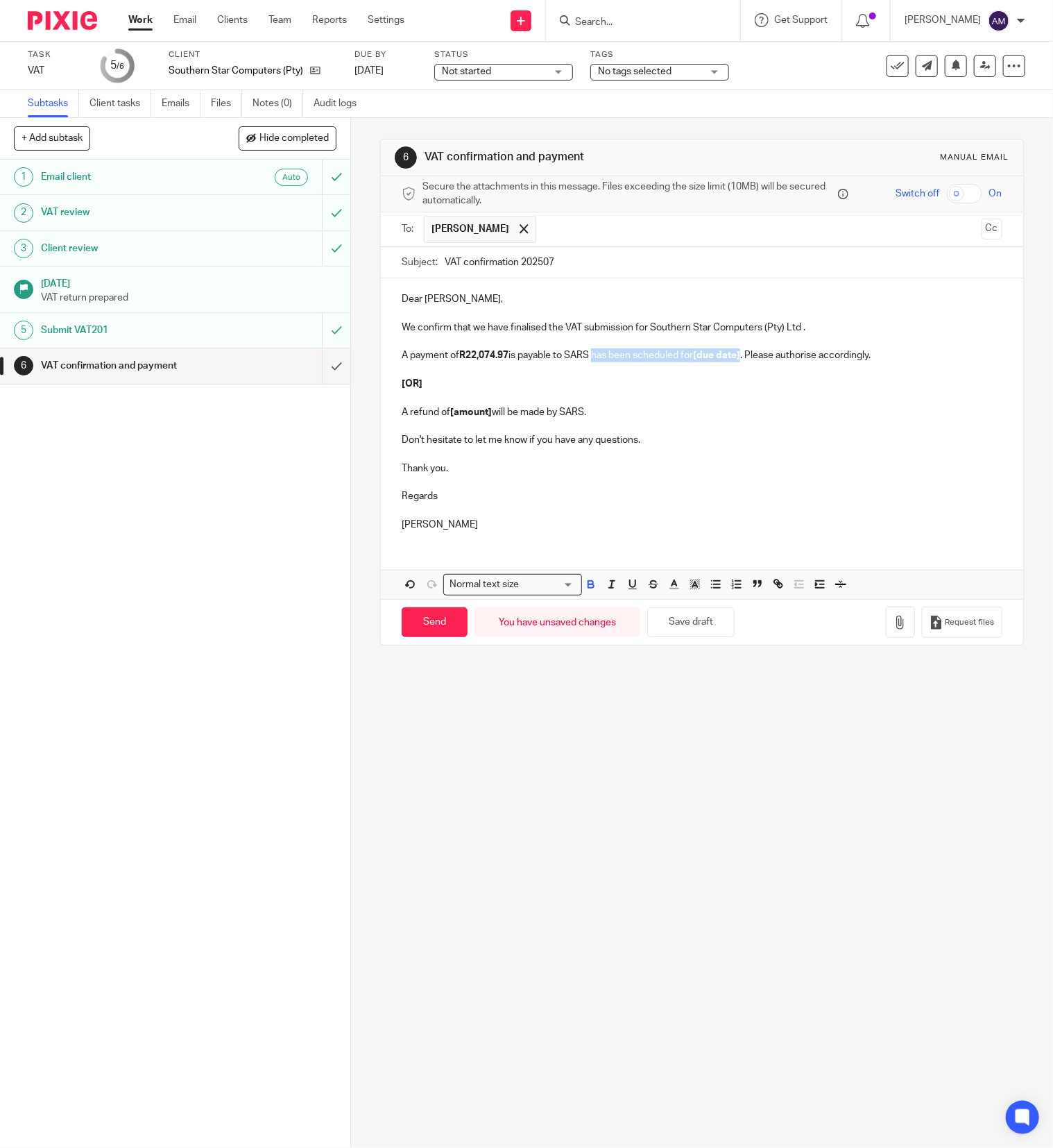
drag, startPoint x: 593, startPoint y: 357, endPoint x: 741, endPoint y: 356, distance: 148.0
click at [741, 356] on p "A payment of R22,074.97 is payable to SARS has been scheduled for [due date] . …" at bounding box center [702, 355] width 601 height 14
drag, startPoint x: 708, startPoint y: 358, endPoint x: 798, endPoint y: 354, distance: 90.1
click at [798, 354] on p "A payment of R22,074.97 is payable to SARS before 29/8/2025 . Please authorise …" at bounding box center [702, 355] width 601 height 14
drag, startPoint x: 390, startPoint y: 371, endPoint x: 626, endPoint y: 422, distance: 241.4
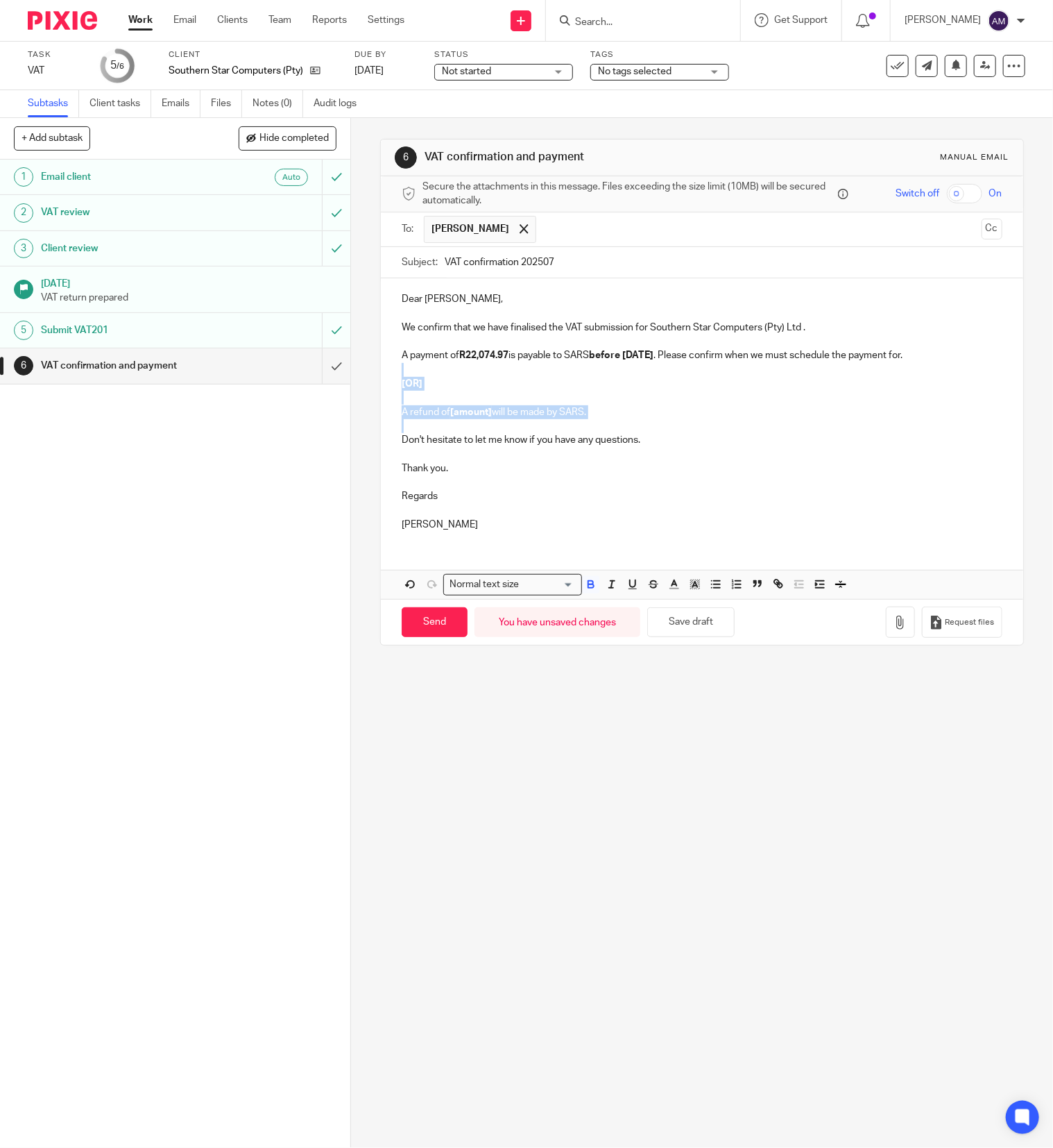
click at [626, 422] on div "Dear Heinrich, We confirm that we have finalised the VAT submission for Souther…" at bounding box center [701, 410] width 642 height 263
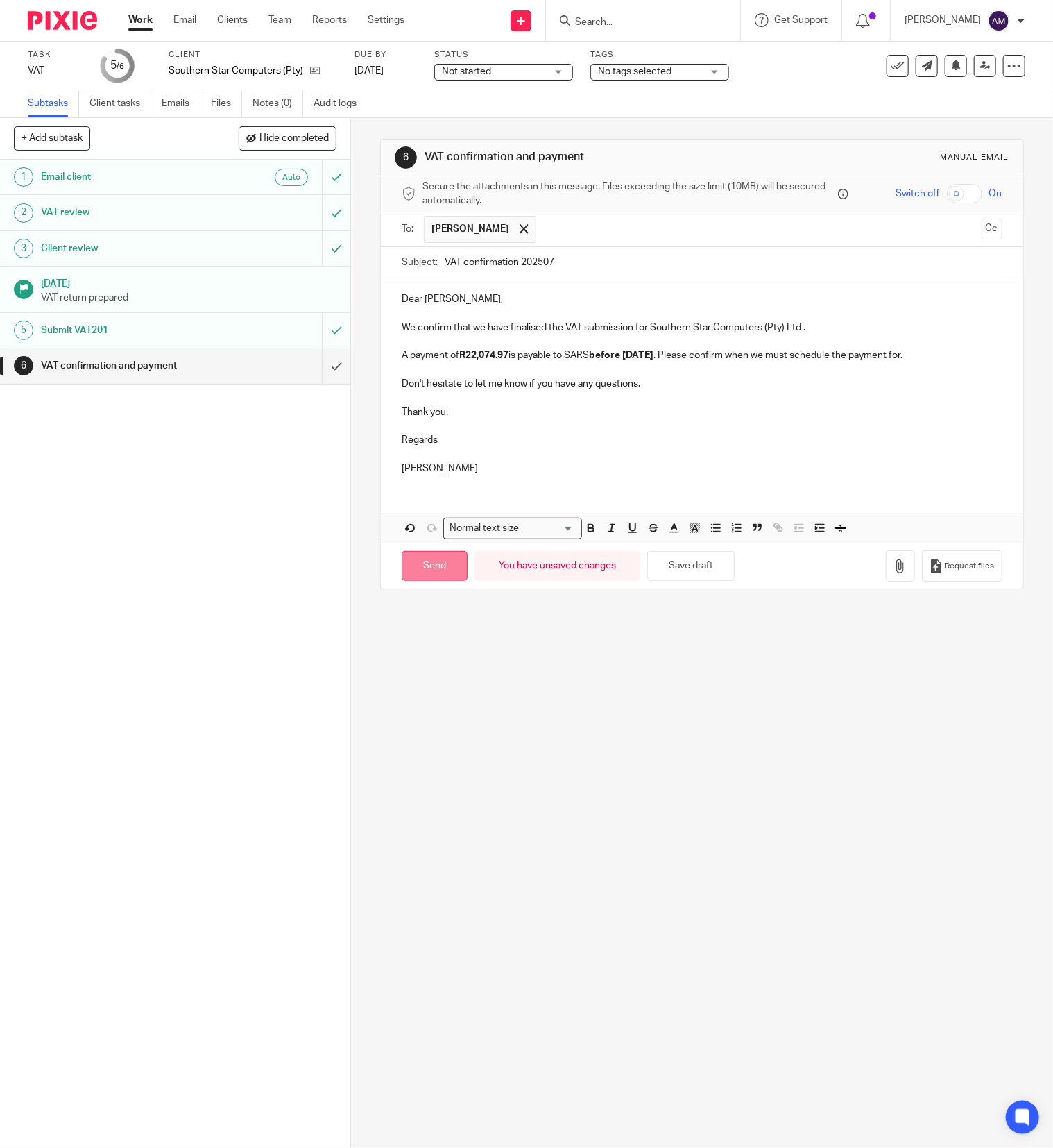
click at [433, 573] on input "Send" at bounding box center [435, 566] width 66 height 30
type input "Sent"
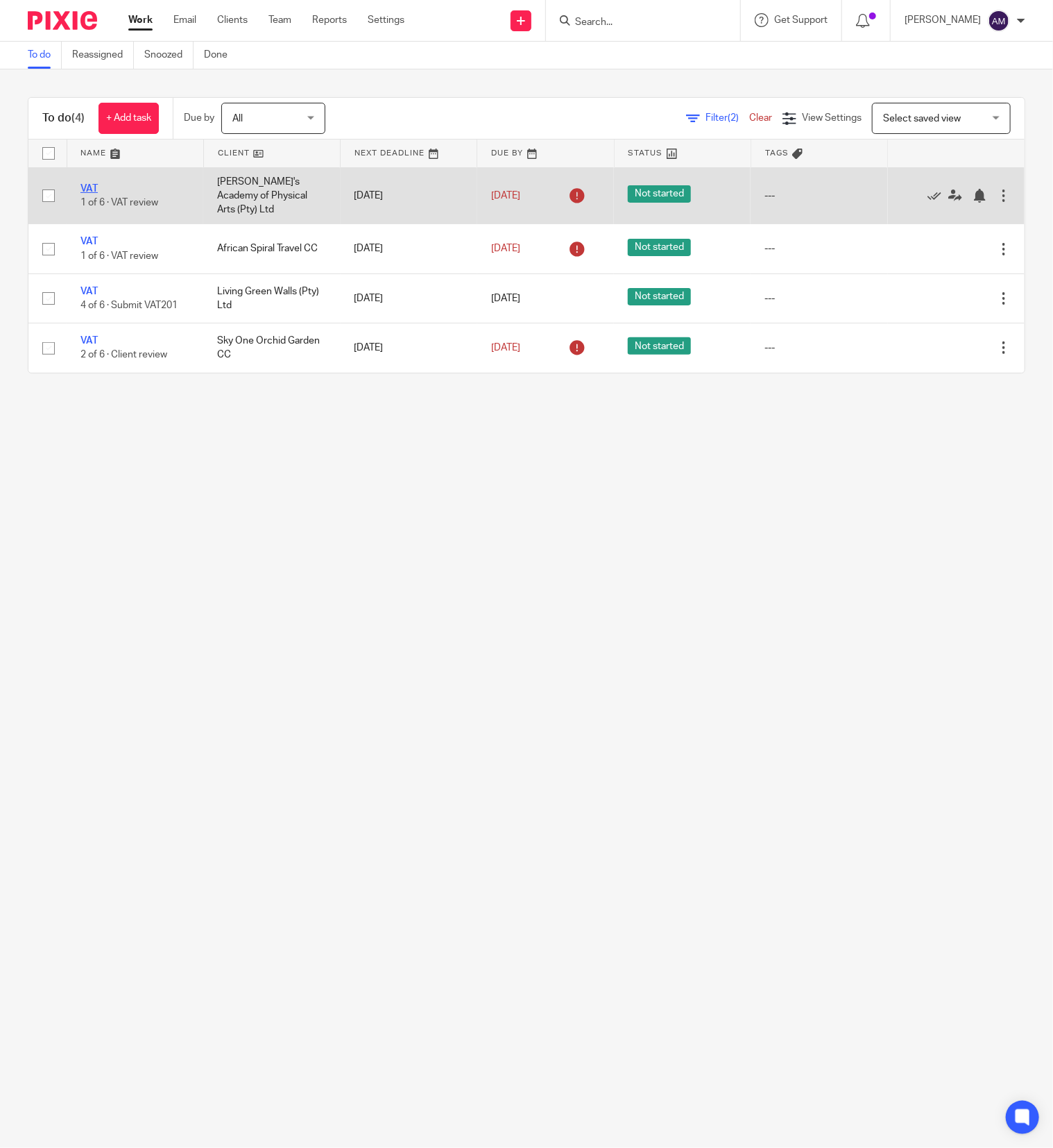
click at [86, 184] on link "VAT" at bounding box center [89, 188] width 18 height 10
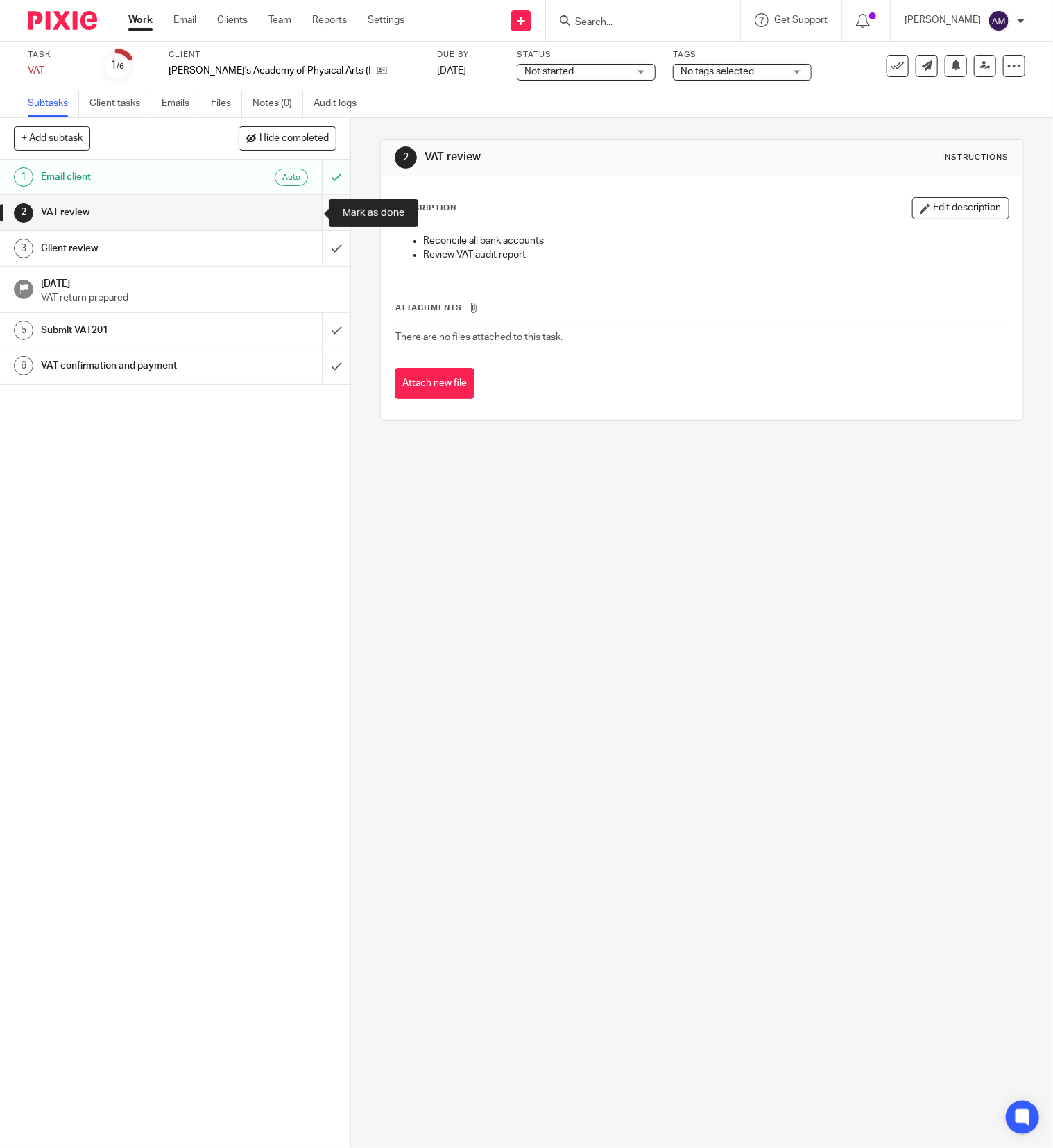
click at [306, 212] on input "submit" at bounding box center [175, 212] width 351 height 34
click at [307, 246] on input "submit" at bounding box center [175, 248] width 351 height 34
click at [308, 329] on input "submit" at bounding box center [175, 330] width 351 height 34
click at [307, 210] on input "submit" at bounding box center [175, 212] width 351 height 34
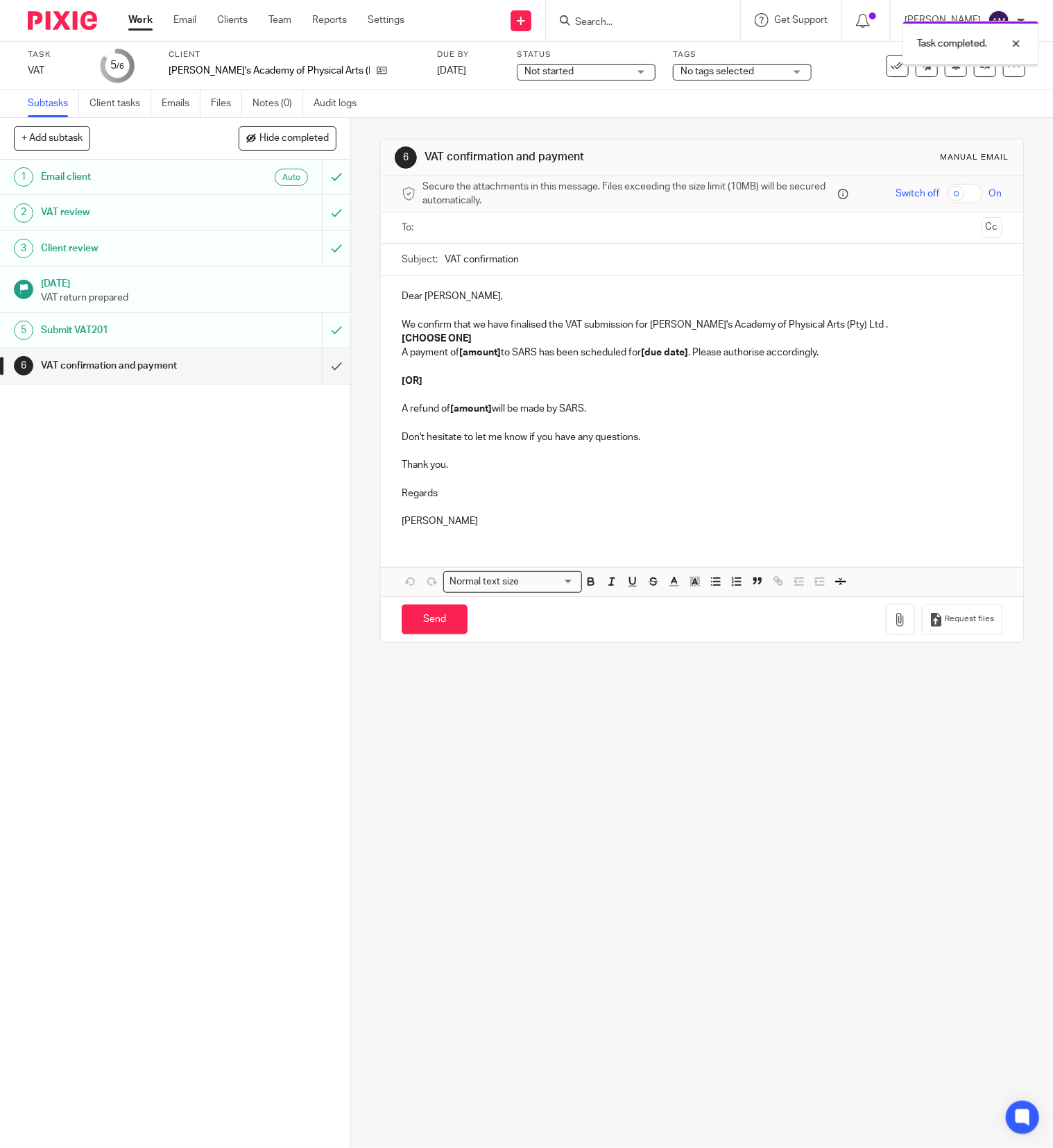
click at [558, 234] on input "text" at bounding box center [701, 228] width 549 height 16
click at [569, 260] on input "VAT confirmation" at bounding box center [724, 262] width 558 height 31
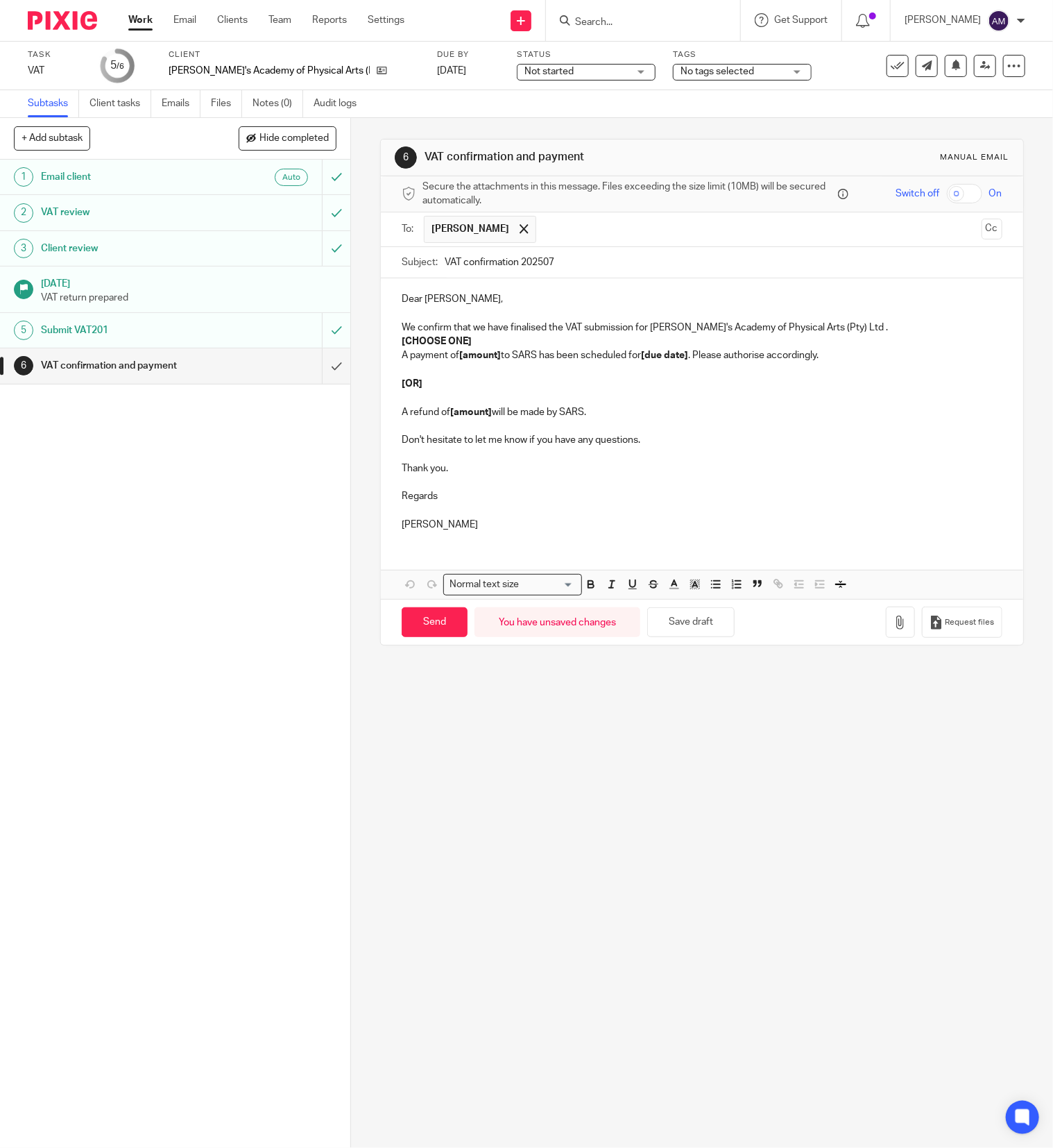
type input "VAT confirmation 202507"
drag, startPoint x: 393, startPoint y: 340, endPoint x: 480, endPoint y: 351, distance: 87.7
click at [480, 348] on p "[CHOOSE ONE]" at bounding box center [702, 342] width 601 height 14
drag, startPoint x: 454, startPoint y: 358, endPoint x: 496, endPoint y: 358, distance: 42.0
click at [496, 358] on p "A payment of [amount] to SARS has been scheduled for [due date] . Please author…" at bounding box center [702, 355] width 601 height 14
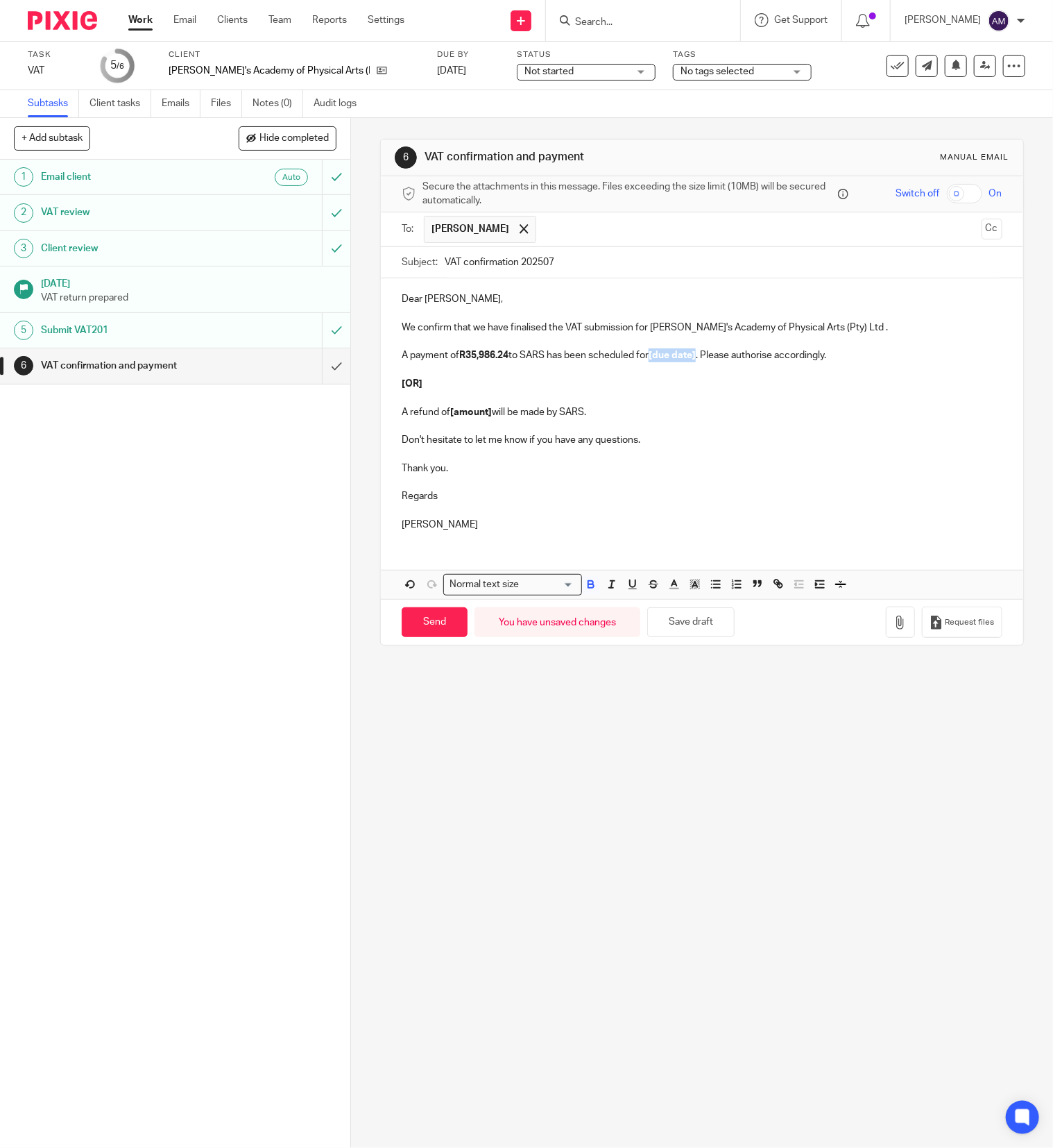
drag, startPoint x: 650, startPoint y: 360, endPoint x: 696, endPoint y: 356, distance: 46.2
click at [696, 356] on p "A payment of R35,986.24 to SARS has been scheduled for [due date] . Please auth…" at bounding box center [702, 355] width 601 height 14
drag, startPoint x: 390, startPoint y: 370, endPoint x: 720, endPoint y: 418, distance: 333.5
click at [694, 414] on div "Dear [PERSON_NAME], We confirm that we have finalised the VAT submission for [P…" at bounding box center [701, 410] width 642 height 263
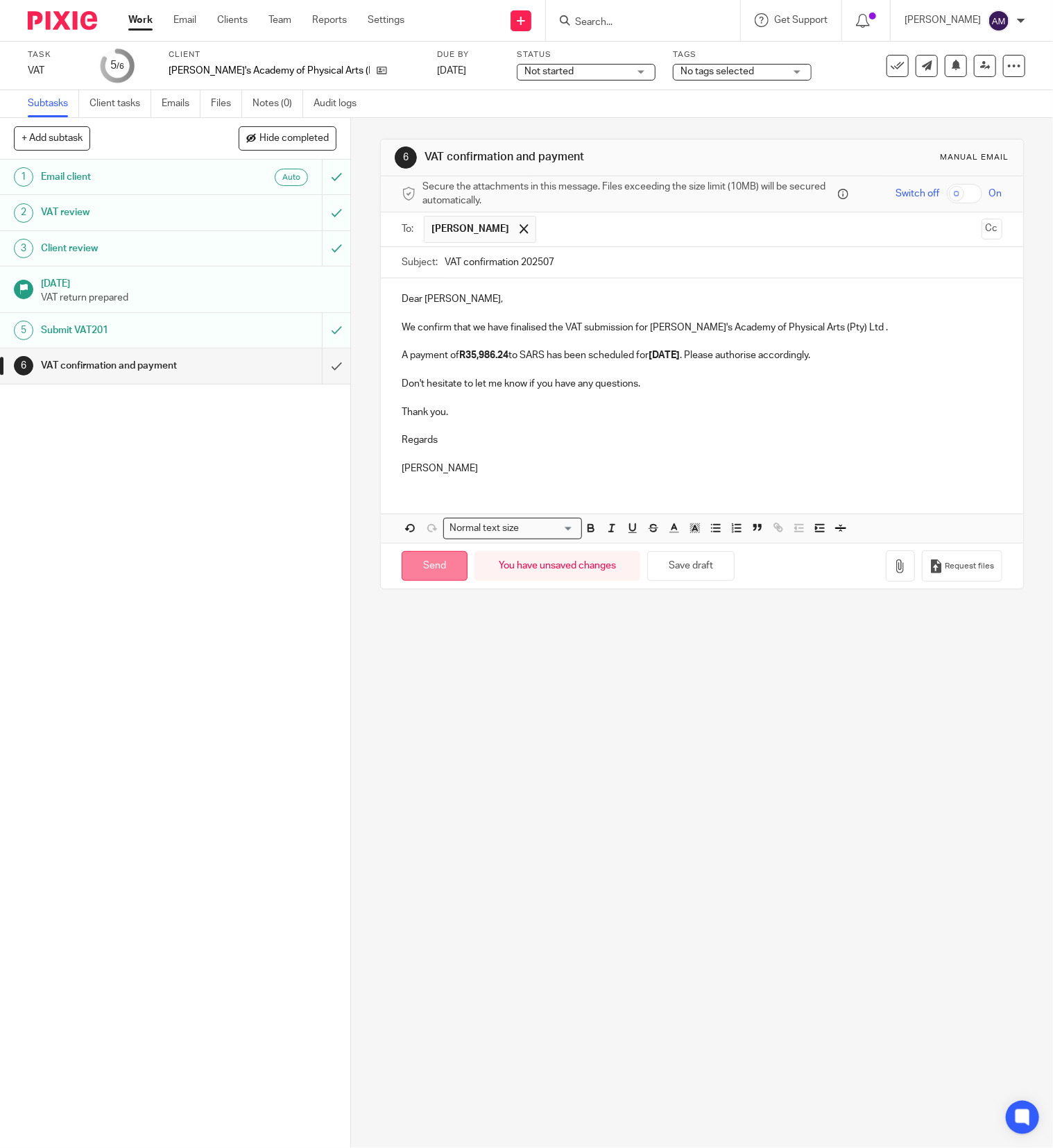
click at [434, 568] on input "Send" at bounding box center [435, 566] width 66 height 30
type input "Sent"
